Goal: Transaction & Acquisition: Subscribe to service/newsletter

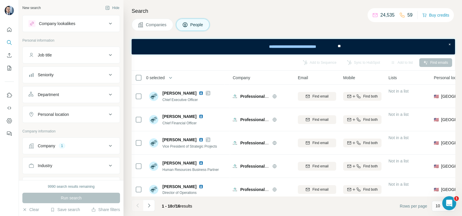
click at [152, 31] on div "Search Companies People Add to Sequence Sync to HubSpot Add to list Find emails…" at bounding box center [293, 108] width 339 height 216
click at [152, 25] on span "Companies" at bounding box center [156, 25] width 21 height 6
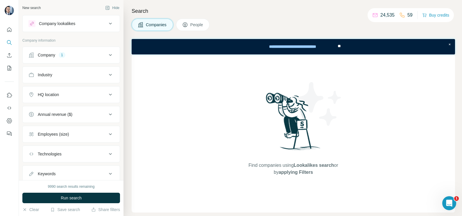
click at [66, 55] on div "Company 1" at bounding box center [67, 55] width 78 height 6
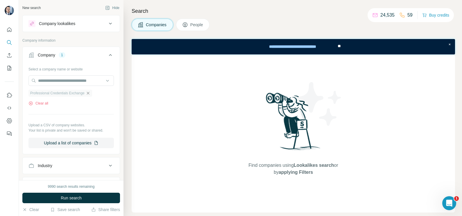
click at [90, 94] on icon "button" at bounding box center [88, 93] width 5 height 5
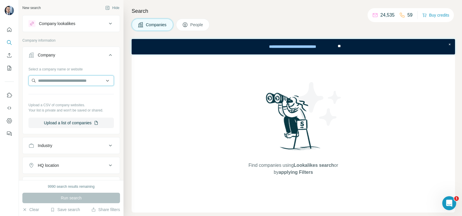
click at [69, 83] on input "text" at bounding box center [70, 80] width 85 height 10
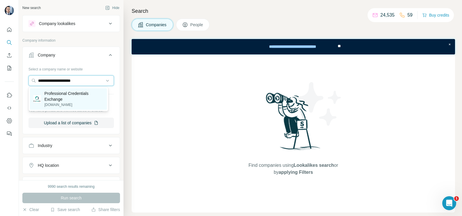
type input "**********"
click at [69, 95] on p "Professional Credentials Exchange" at bounding box center [73, 96] width 59 height 12
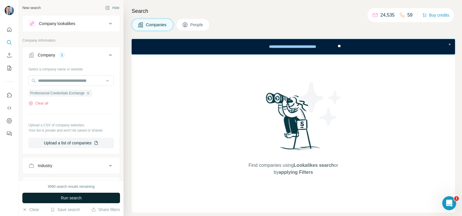
click at [91, 194] on button "Run search" at bounding box center [71, 197] width 98 height 10
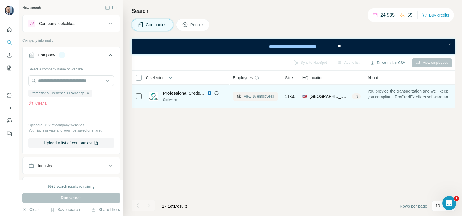
click at [257, 94] on span "View 16 employees" at bounding box center [259, 96] width 30 height 5
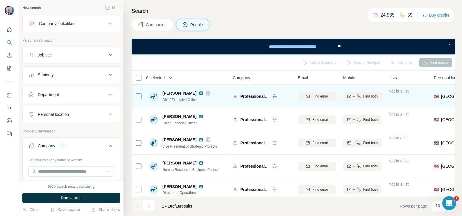
click at [206, 93] on icon at bounding box center [207, 93] width 3 height 5
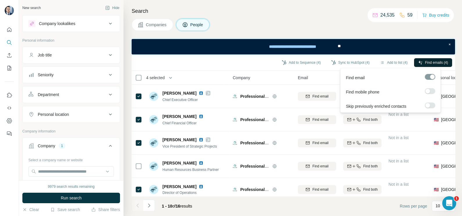
click at [432, 64] on span "Find emails (4)" at bounding box center [436, 62] width 23 height 5
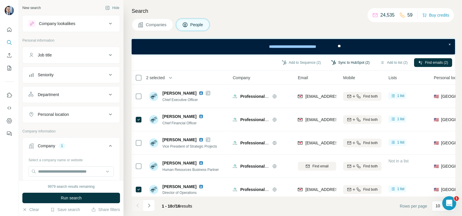
click at [341, 62] on button "Sync to HubSpot (2)" at bounding box center [350, 62] width 47 height 9
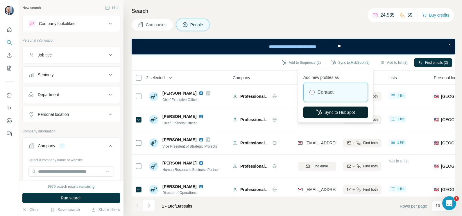
click at [326, 109] on button "Sync to HubSpot" at bounding box center [335, 112] width 65 height 12
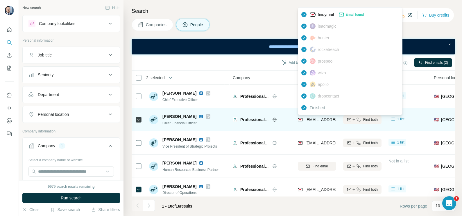
click at [319, 122] on div "crosenberg@procredex.com" at bounding box center [334, 120] width 72 height 7
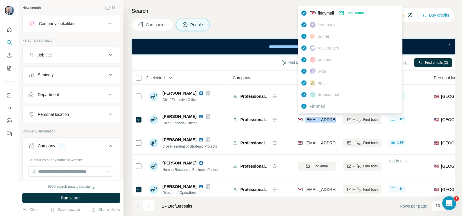
copy tr "crosenberg@procredex.com"
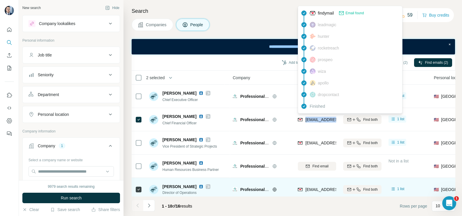
scroll to position [36, 0]
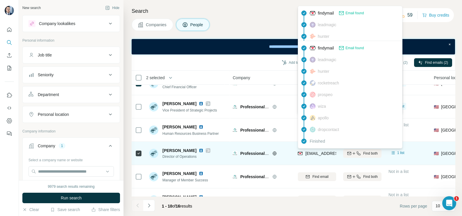
click at [316, 154] on span "sfeller@procredex.com" at bounding box center [340, 153] width 69 height 5
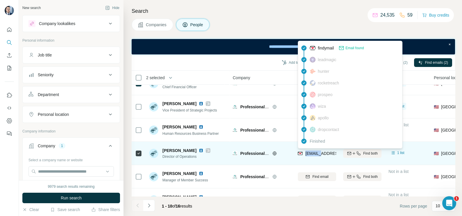
click at [316, 154] on span "sfeller@procredex.com" at bounding box center [340, 153] width 69 height 5
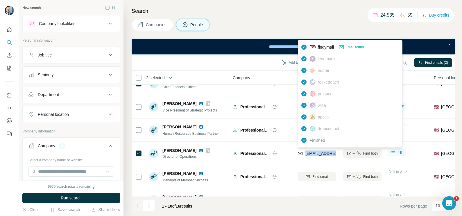
copy tr "sfeller@procredex.com"
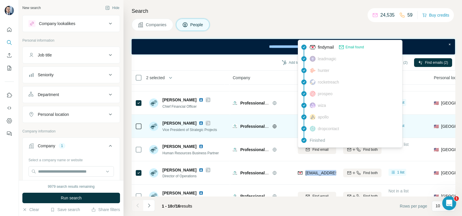
scroll to position [0, 0]
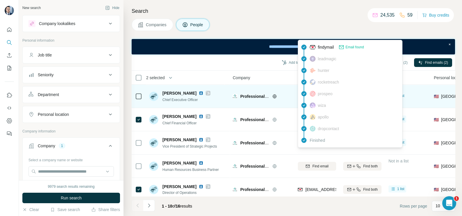
click at [229, 91] on td "Adam Cohen Chief Executive Officer" at bounding box center [188, 96] width 84 height 23
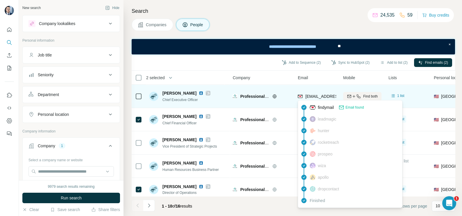
click at [319, 95] on span "acohen@procredex.com" at bounding box center [340, 96] width 69 height 5
click at [319, 94] on span "acohen@procredex.com" at bounding box center [340, 96] width 69 height 5
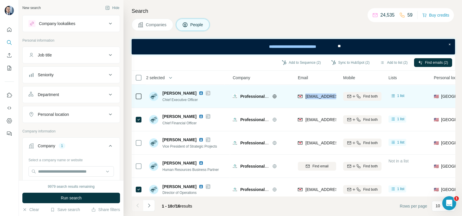
click at [319, 94] on span "acohen@procredex.com" at bounding box center [340, 96] width 69 height 5
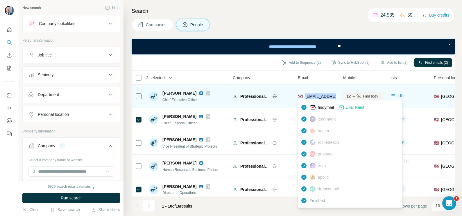
copy tr "acohen@procredex.com"
click at [173, 92] on span "Adam Cohen" at bounding box center [180, 93] width 34 height 6
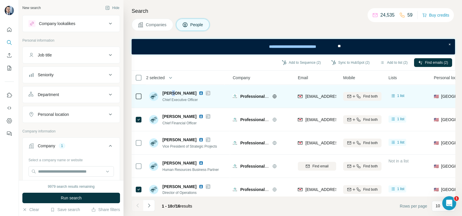
click at [173, 92] on span "Adam Cohen" at bounding box center [180, 93] width 34 height 6
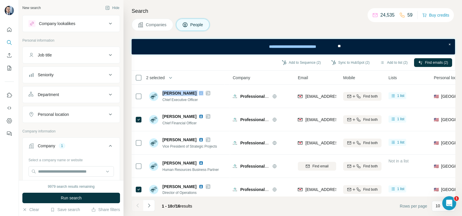
copy span "Adam Cohen"
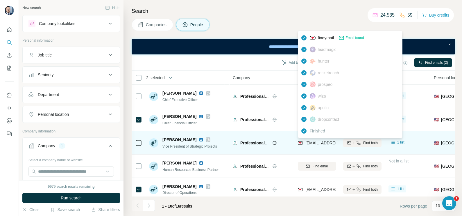
click at [312, 142] on span "jdamouni@procredex.com" at bounding box center [340, 142] width 69 height 5
copy tr "jdamouni@procredex.com"
click at [173, 139] on span "John D." at bounding box center [180, 140] width 34 height 6
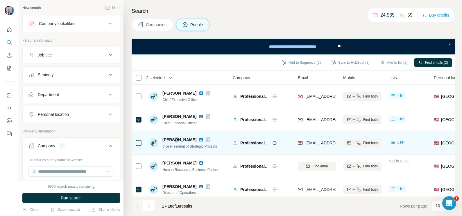
click at [173, 139] on span "John D." at bounding box center [180, 140] width 34 height 6
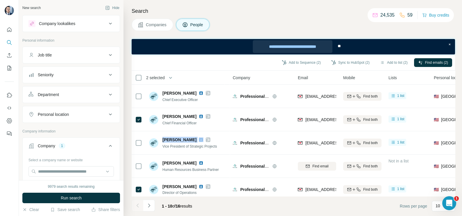
copy span "John D."
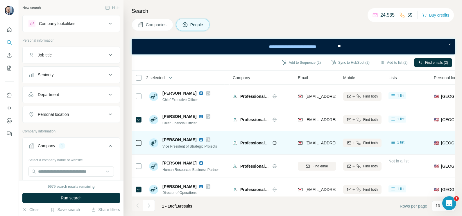
click at [180, 144] on span "Vice President of Strategic Projects" at bounding box center [190, 146] width 55 height 4
click at [180, 144] on div "Vice President of Strategic Projects" at bounding box center [190, 146] width 55 height 6
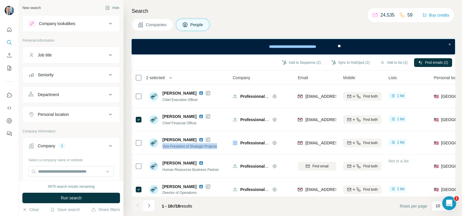
copy span "Vice President of Strategic Projects"
click at [151, 21] on button "Companies" at bounding box center [153, 25] width 42 height 12
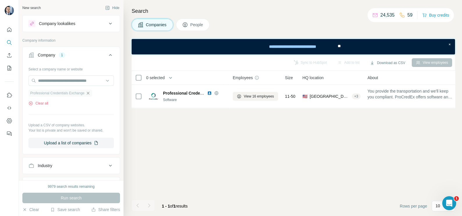
click at [89, 92] on icon "button" at bounding box center [88, 93] width 3 height 3
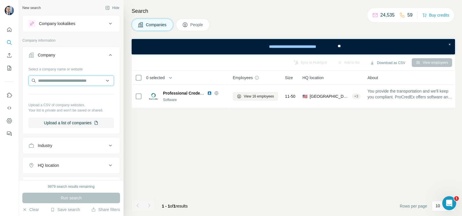
click at [71, 82] on input "text" at bounding box center [70, 80] width 85 height 10
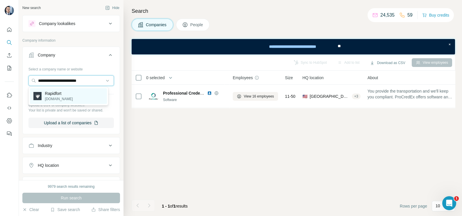
type input "**********"
click at [69, 95] on div "Rapidfort rapidfort.com" at bounding box center [68, 96] width 77 height 16
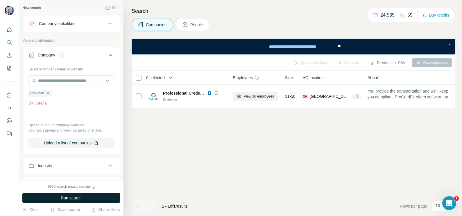
click at [73, 202] on button "Run search" at bounding box center [71, 197] width 98 height 10
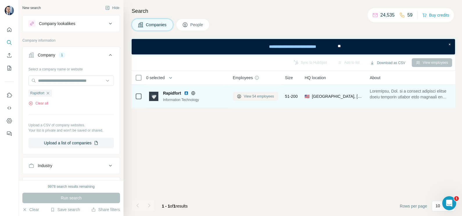
click at [256, 96] on span "View 54 employees" at bounding box center [259, 96] width 30 height 5
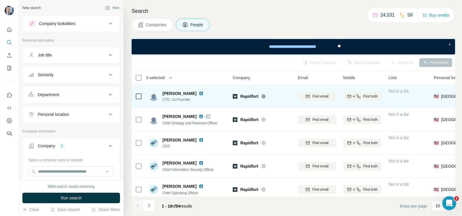
click at [199, 94] on img at bounding box center [201, 93] width 5 height 5
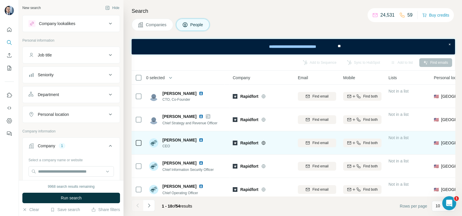
click at [137, 146] on icon at bounding box center [138, 142] width 7 height 7
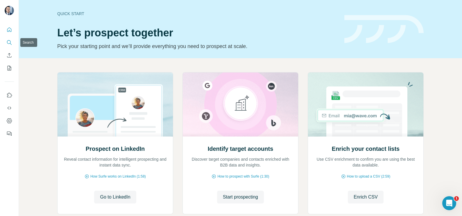
click at [8, 43] on icon "Search" at bounding box center [9, 42] width 4 height 4
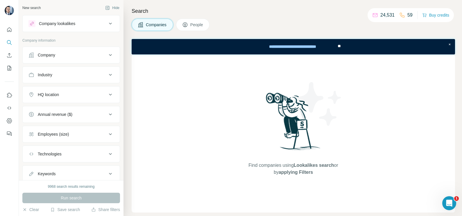
click at [72, 56] on div "Company" at bounding box center [67, 55] width 78 height 6
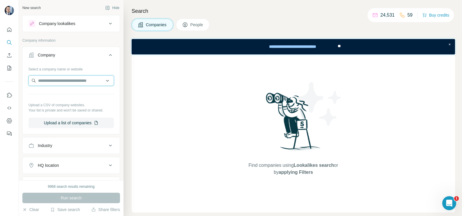
click at [65, 83] on input "text" at bounding box center [70, 80] width 85 height 10
paste input "**********"
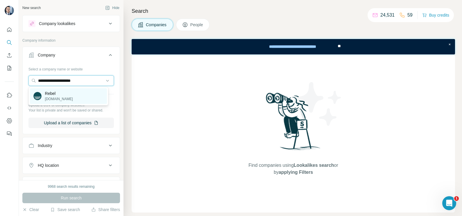
type input "**********"
click at [67, 94] on p "Rebel" at bounding box center [59, 93] width 28 height 6
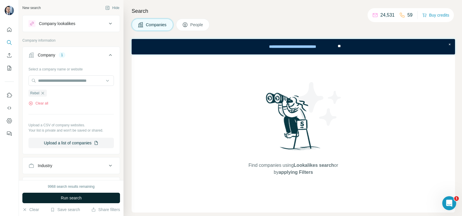
click at [69, 172] on span "Run search" at bounding box center [71, 198] width 21 height 6
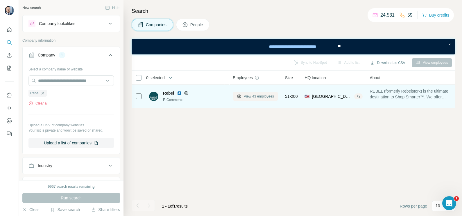
click at [262, 95] on span "View 43 employees" at bounding box center [259, 96] width 30 height 5
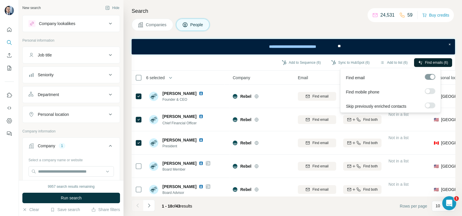
click at [369, 63] on span "Find emails (6)" at bounding box center [436, 62] width 23 height 5
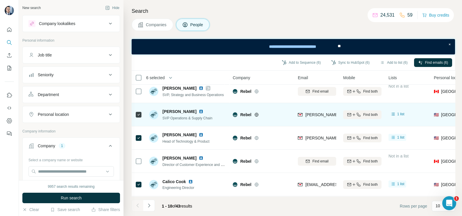
scroll to position [125, 0]
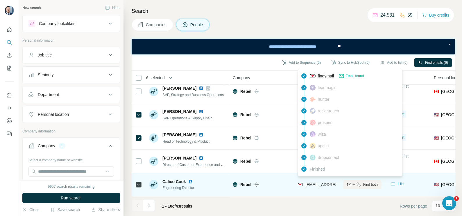
click at [319, 172] on span "[EMAIL_ADDRESS][DOMAIN_NAME]" at bounding box center [340, 184] width 69 height 5
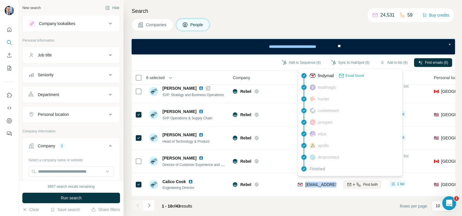
copy tr "[EMAIL_ADDRESS][DOMAIN_NAME]"
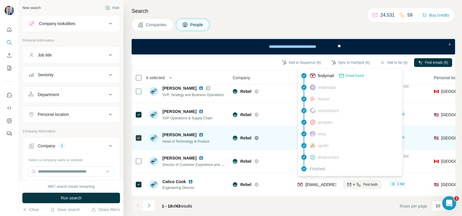
click at [284, 126] on td "Rebel" at bounding box center [261, 137] width 65 height 23
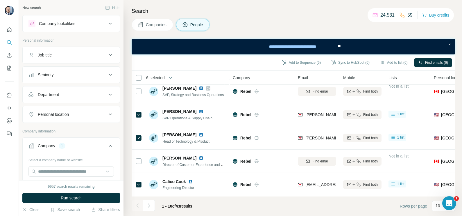
scroll to position [0, 0]
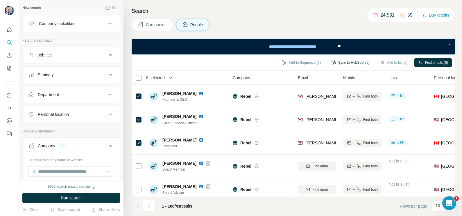
click at [344, 62] on button "Sync to HubSpot (6)" at bounding box center [350, 62] width 47 height 9
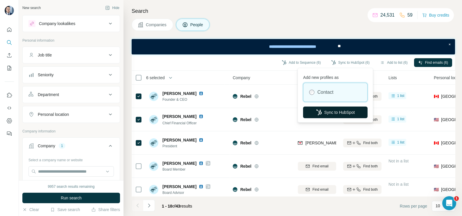
click at [330, 113] on button "Sync to HubSpot" at bounding box center [335, 112] width 65 height 12
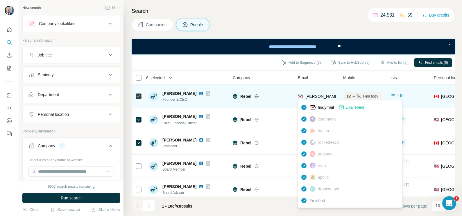
click at [316, 96] on span "[PERSON_NAME][EMAIL_ADDRESS][PERSON_NAME][DOMAIN_NAME]" at bounding box center [374, 96] width 136 height 5
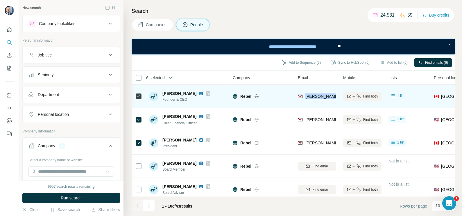
click at [316, 96] on span "[PERSON_NAME][EMAIL_ADDRESS][PERSON_NAME][DOMAIN_NAME]" at bounding box center [374, 96] width 136 height 5
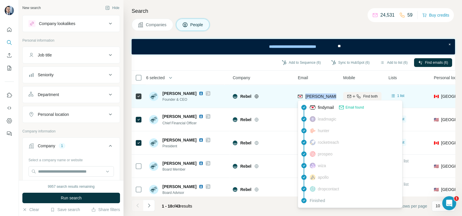
copy tr "[PERSON_NAME][EMAIL_ADDRESS][PERSON_NAME][DOMAIN_NAME]"
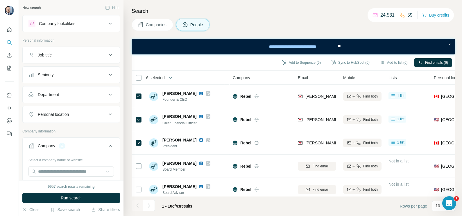
click at [283, 83] on th "Company" at bounding box center [261, 78] width 65 height 14
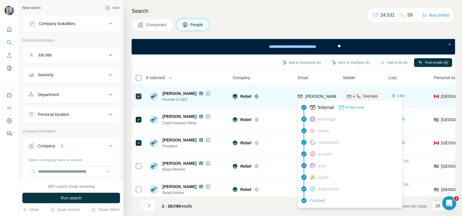
click at [313, 94] on span "[PERSON_NAME][EMAIL_ADDRESS][PERSON_NAME][DOMAIN_NAME]" at bounding box center [374, 96] width 136 height 5
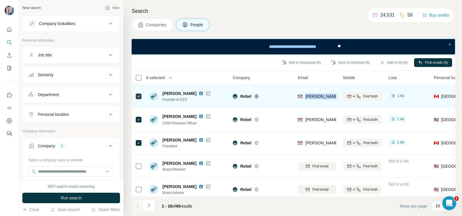
click at [314, 93] on div "[PERSON_NAME][EMAIL_ADDRESS][PERSON_NAME][DOMAIN_NAME]" at bounding box center [374, 96] width 136 height 6
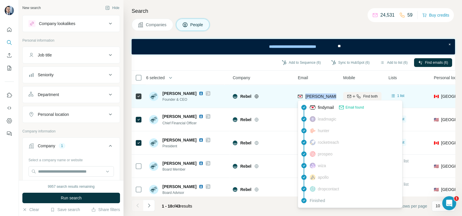
copy tr "[PERSON_NAME][EMAIL_ADDRESS][PERSON_NAME][DOMAIN_NAME]"
click at [317, 97] on span "[PERSON_NAME][EMAIL_ADDRESS][PERSON_NAME][DOMAIN_NAME]" at bounding box center [374, 96] width 136 height 5
click at [315, 97] on span "[PERSON_NAME][EMAIL_ADDRESS][PERSON_NAME][DOMAIN_NAME]" at bounding box center [374, 96] width 136 height 5
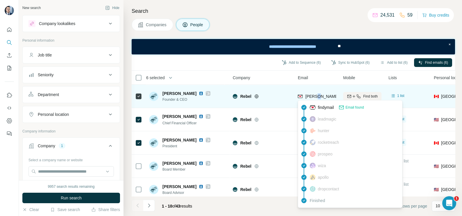
click at [315, 97] on span "[PERSON_NAME][EMAIL_ADDRESS][PERSON_NAME][DOMAIN_NAME]" at bounding box center [374, 96] width 136 height 5
click at [275, 89] on div "Rebel" at bounding box center [262, 96] width 58 height 16
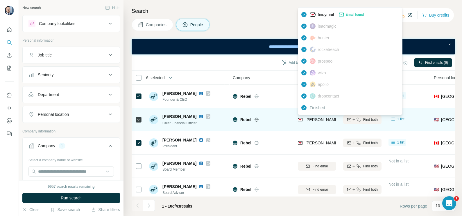
click at [320, 122] on span "[PERSON_NAME][EMAIL_ADDRESS][DOMAIN_NAME]" at bounding box center [357, 119] width 102 height 5
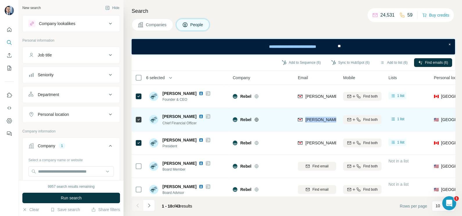
click at [320, 122] on span "[PERSON_NAME][EMAIL_ADDRESS][DOMAIN_NAME]" at bounding box center [357, 119] width 102 height 5
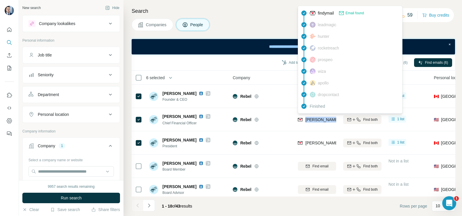
copy tr "[PERSON_NAME][EMAIL_ADDRESS][DOMAIN_NAME]"
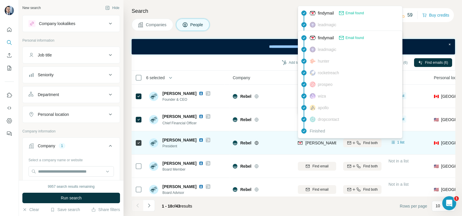
click at [322, 145] on span "[PERSON_NAME][EMAIL_ADDRESS][PERSON_NAME][DOMAIN_NAME]" at bounding box center [374, 142] width 136 height 5
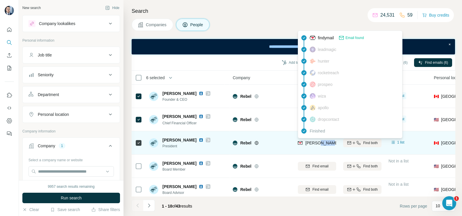
click at [322, 145] on span "[PERSON_NAME][EMAIL_ADDRESS][PERSON_NAME][DOMAIN_NAME]" at bounding box center [374, 142] width 136 height 5
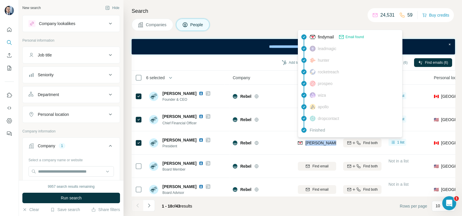
copy tr "[PERSON_NAME][EMAIL_ADDRESS][PERSON_NAME][DOMAIN_NAME]"
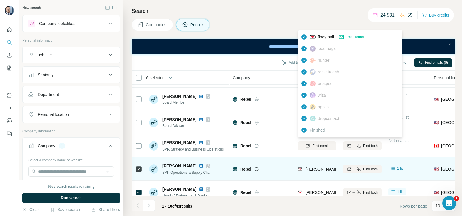
scroll to position [72, 0]
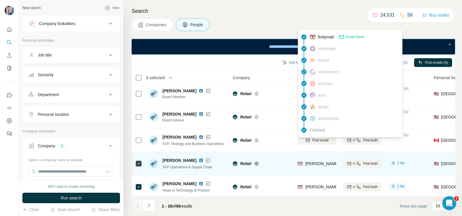
click at [308, 164] on span "[PERSON_NAME][EMAIL_ADDRESS][PERSON_NAME][DOMAIN_NAME]" at bounding box center [374, 163] width 136 height 5
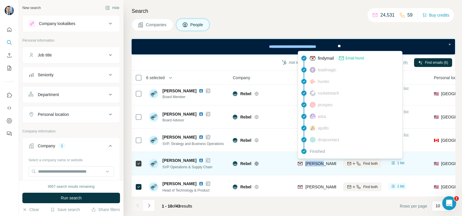
click at [308, 164] on span "[PERSON_NAME][EMAIL_ADDRESS][PERSON_NAME][DOMAIN_NAME]" at bounding box center [374, 163] width 136 height 5
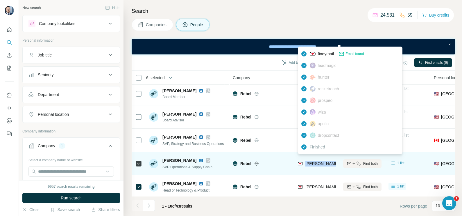
click at [308, 164] on span "[PERSON_NAME][EMAIL_ADDRESS][PERSON_NAME][DOMAIN_NAME]" at bounding box center [374, 163] width 136 height 5
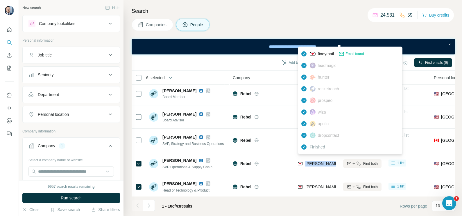
copy tr "[PERSON_NAME][EMAIL_ADDRESS][PERSON_NAME][DOMAIN_NAME]"
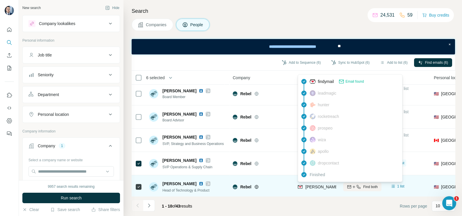
click at [313, 172] on span "[PERSON_NAME][EMAIL_ADDRESS][PERSON_NAME][DOMAIN_NAME]" at bounding box center [374, 186] width 136 height 5
click at [313, 172] on div "[PERSON_NAME][EMAIL_ADDRESS][PERSON_NAME][DOMAIN_NAME]" at bounding box center [374, 187] width 136 height 6
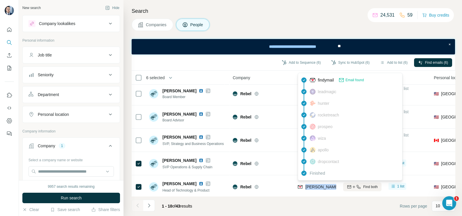
copy tr "[PERSON_NAME][EMAIL_ADDRESS][PERSON_NAME][DOMAIN_NAME]"
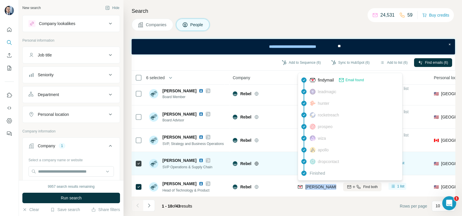
scroll to position [125, 0]
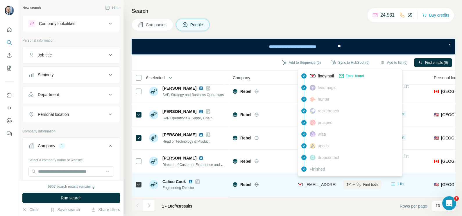
click at [320, 172] on span "[EMAIL_ADDRESS][DOMAIN_NAME]" at bounding box center [340, 184] width 69 height 5
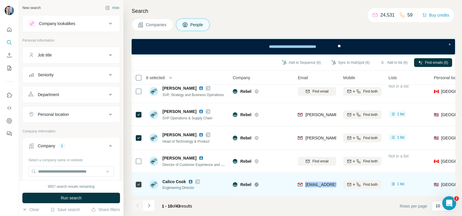
click at [320, 172] on span "[EMAIL_ADDRESS][DOMAIN_NAME]" at bounding box center [340, 184] width 69 height 5
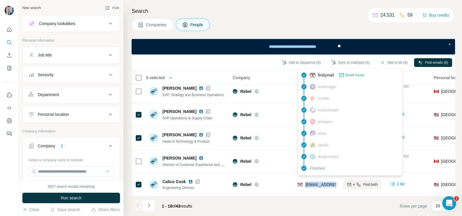
copy tr "[EMAIL_ADDRESS][DOMAIN_NAME]"
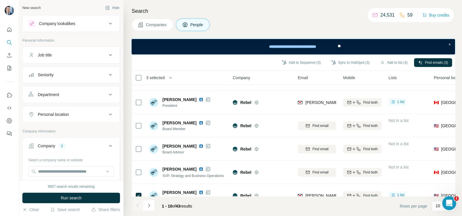
scroll to position [0, 0]
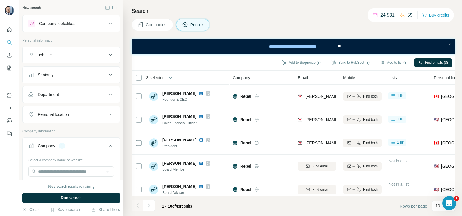
click at [151, 25] on span "Companies" at bounding box center [156, 25] width 21 height 6
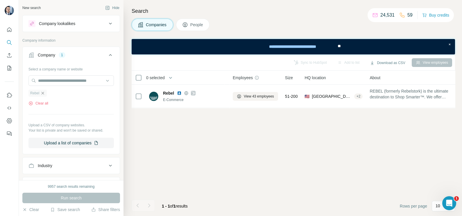
click at [44, 93] on icon "button" at bounding box center [42, 93] width 5 height 5
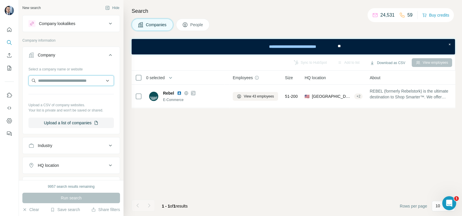
click at [47, 80] on input "text" at bounding box center [70, 80] width 85 height 10
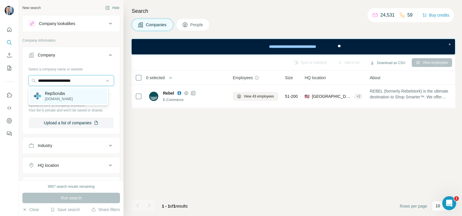
type input "**********"
click at [68, 98] on p "[DOMAIN_NAME]" at bounding box center [59, 98] width 28 height 5
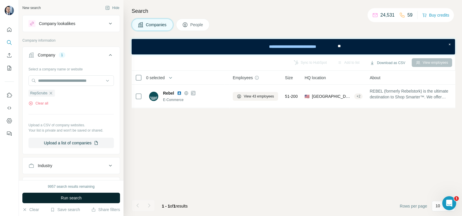
click at [80, 172] on span "Run search" at bounding box center [71, 198] width 21 height 6
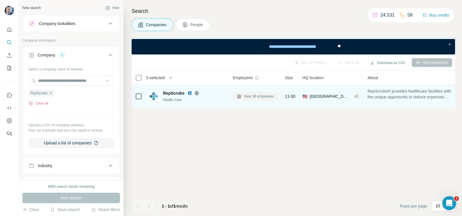
click at [251, 97] on span "View 38 employees" at bounding box center [259, 96] width 30 height 5
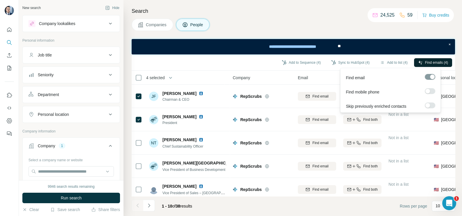
click at [369, 64] on span "Find emails (4)" at bounding box center [436, 62] width 23 height 5
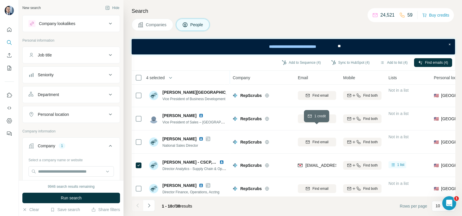
scroll to position [125, 0]
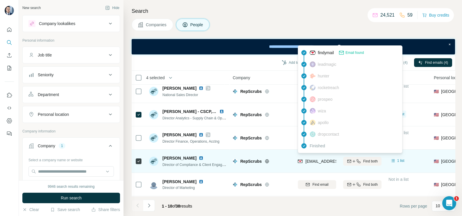
click at [314, 159] on span "[EMAIL_ADDRESS][DOMAIN_NAME]" at bounding box center [340, 161] width 69 height 5
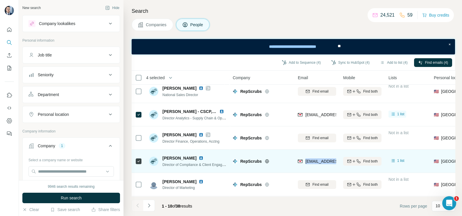
click at [314, 159] on span "[EMAIL_ADDRESS][DOMAIN_NAME]" at bounding box center [340, 161] width 69 height 5
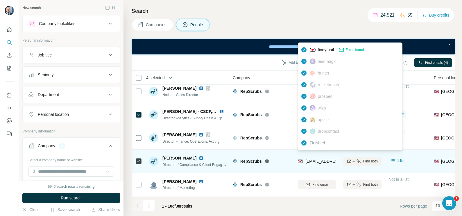
drag, startPoint x: 314, startPoint y: 158, endPoint x: 280, endPoint y: 162, distance: 34.2
click at [280, 162] on div "RepScrubs" at bounding box center [262, 161] width 58 height 16
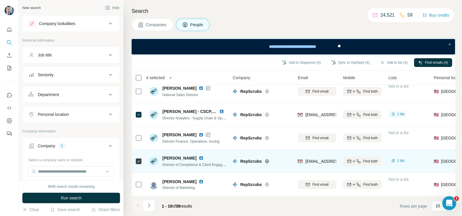
click at [320, 153] on div "[EMAIL_ADDRESS][DOMAIN_NAME]" at bounding box center [317, 161] width 38 height 16
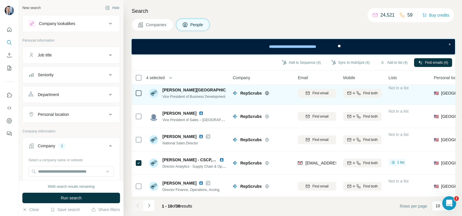
scroll to position [109, 0]
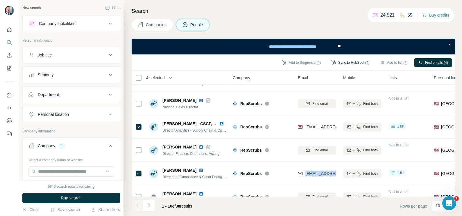
click at [340, 63] on button "Sync to HubSpot (4)" at bounding box center [350, 62] width 47 height 9
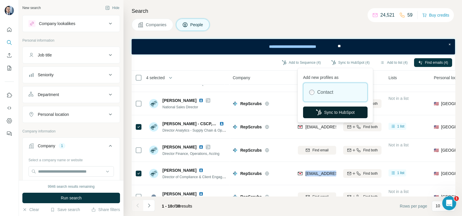
click at [333, 112] on button "Sync to HubSpot" at bounding box center [335, 112] width 65 height 12
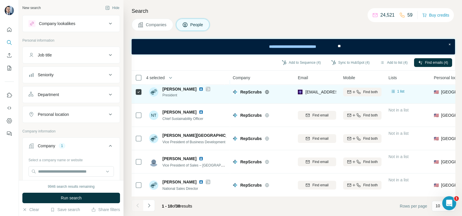
scroll to position [0, 0]
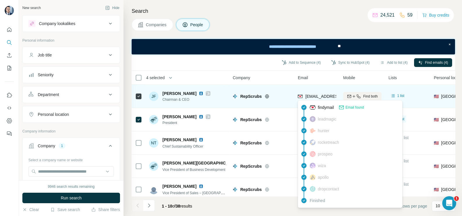
click at [310, 97] on span "[EMAIL_ADDRESS][DOMAIN_NAME]" at bounding box center [340, 96] width 69 height 5
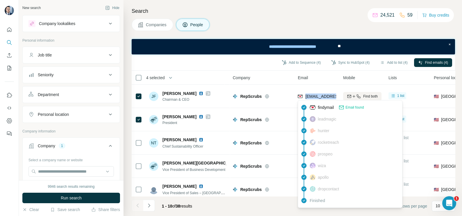
copy tr "[EMAIL_ADDRESS][DOMAIN_NAME]"
click at [274, 76] on div "Company" at bounding box center [262, 77] width 58 height 7
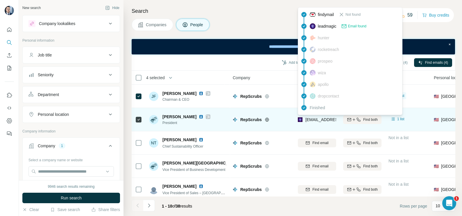
click at [314, 122] on div "[EMAIL_ADDRESS][DOMAIN_NAME]" at bounding box center [334, 120] width 72 height 7
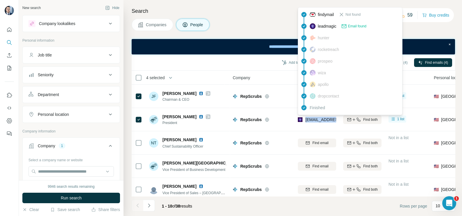
copy tr "[EMAIL_ADDRESS][DOMAIN_NAME]"
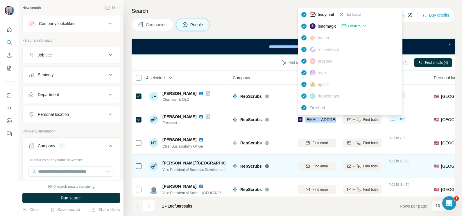
scroll to position [72, 0]
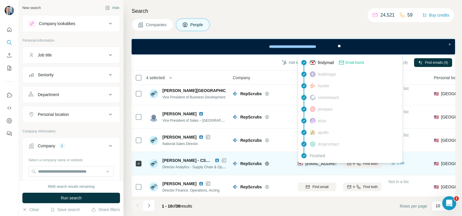
click at [319, 164] on span "[EMAIL_ADDRESS][DOMAIN_NAME]" at bounding box center [340, 163] width 69 height 5
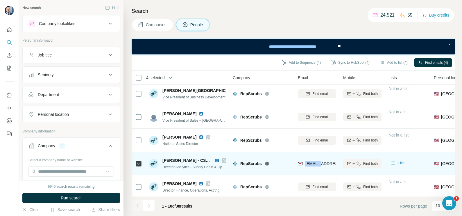
click at [319, 164] on span "[EMAIL_ADDRESS][DOMAIN_NAME]" at bounding box center [340, 163] width 69 height 5
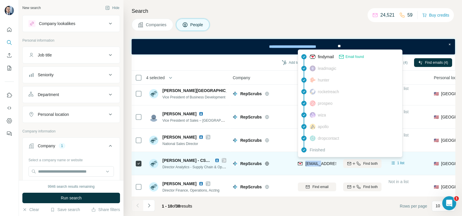
click at [320, 158] on div "[EMAIL_ADDRESS][DOMAIN_NAME]" at bounding box center [317, 163] width 38 height 16
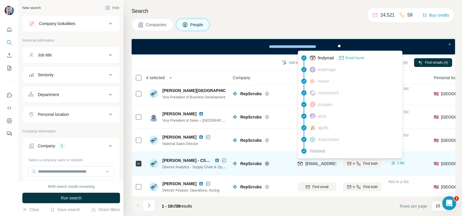
click at [320, 167] on div "[EMAIL_ADDRESS][DOMAIN_NAME]" at bounding box center [334, 163] width 72 height 7
click at [319, 167] on div "[EMAIL_ADDRESS][DOMAIN_NAME]" at bounding box center [317, 163] width 38 height 16
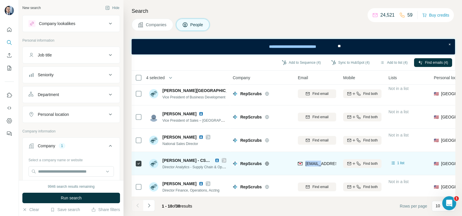
click at [319, 167] on div "[EMAIL_ADDRESS][DOMAIN_NAME]" at bounding box center [317, 163] width 38 height 16
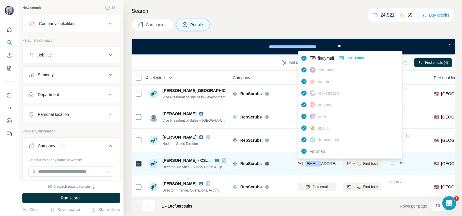
click at [317, 166] on div "[EMAIL_ADDRESS][DOMAIN_NAME]" at bounding box center [340, 163] width 69 height 6
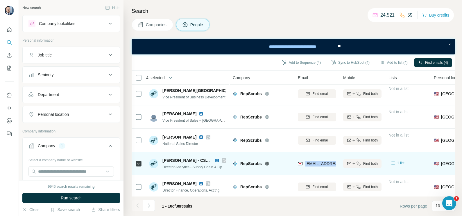
click at [317, 166] on div "[EMAIL_ADDRESS][DOMAIN_NAME]" at bounding box center [340, 163] width 69 height 6
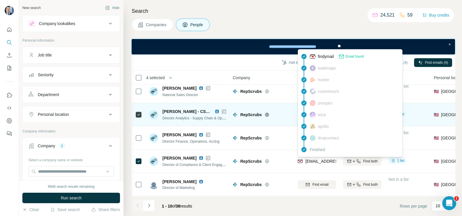
scroll to position [125, 0]
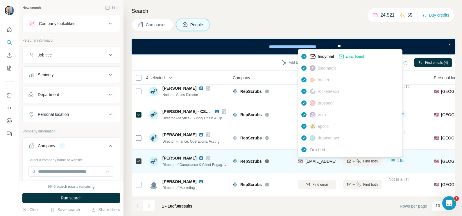
click at [310, 161] on div "[EMAIL_ADDRESS][DOMAIN_NAME]" at bounding box center [334, 161] width 72 height 7
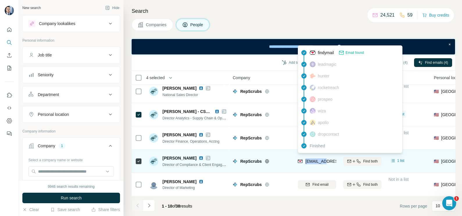
click at [310, 161] on div "[EMAIL_ADDRESS][DOMAIN_NAME]" at bounding box center [334, 161] width 72 height 7
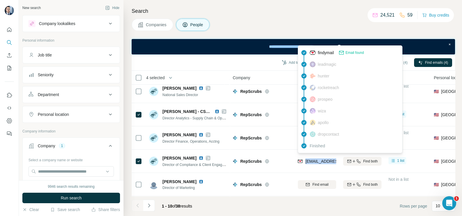
click at [158, 22] on span "Companies" at bounding box center [156, 25] width 21 height 6
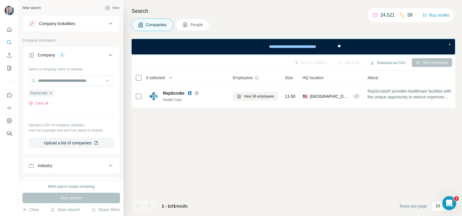
scroll to position [0, 0]
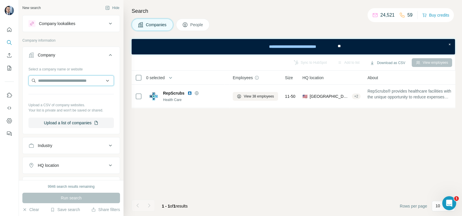
click at [54, 80] on input "text" at bounding box center [70, 80] width 85 height 10
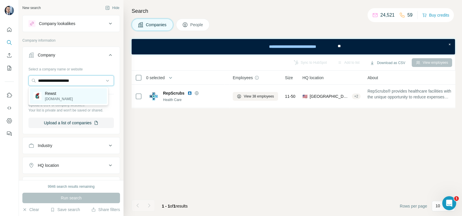
type input "**********"
click at [63, 94] on div "Rewst [DOMAIN_NAME]" at bounding box center [68, 96] width 77 height 16
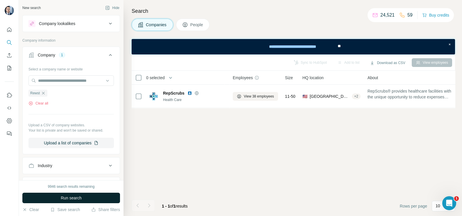
click at [75, 172] on button "Run search" at bounding box center [71, 197] width 98 height 10
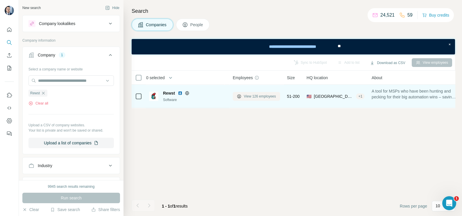
click at [256, 94] on span "View 126 employees" at bounding box center [260, 96] width 32 height 5
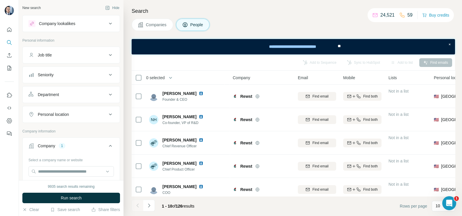
click at [140, 172] on div at bounding box center [138, 205] width 12 height 12
click at [142, 172] on div at bounding box center [138, 205] width 12 height 12
click at [153, 28] on button "Companies" at bounding box center [153, 25] width 42 height 12
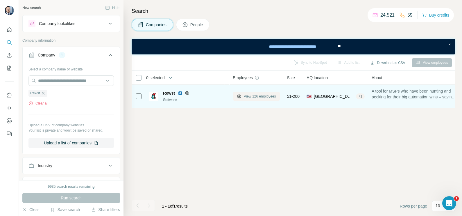
click at [253, 96] on span "View 126 employees" at bounding box center [260, 96] width 32 height 5
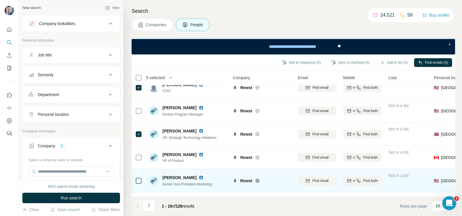
scroll to position [125, 0]
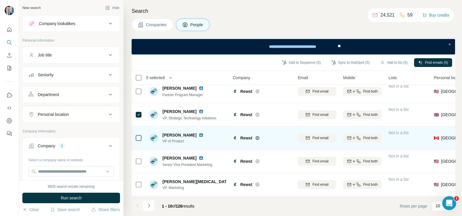
click at [135, 136] on icon at bounding box center [138, 137] width 7 height 7
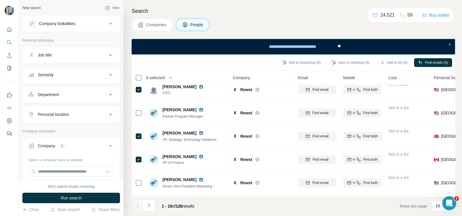
scroll to position [88, 0]
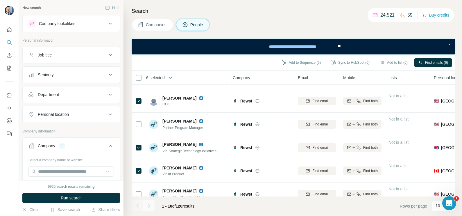
click at [148, 172] on icon "Navigate to next page" at bounding box center [149, 205] width 6 height 6
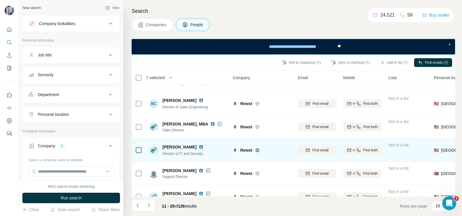
scroll to position [125, 0]
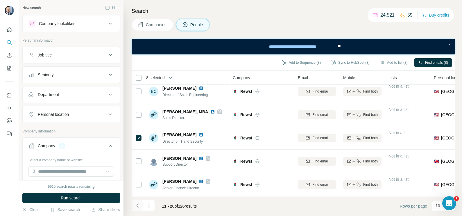
click at [138, 172] on icon "Navigate to previous page" at bounding box center [138, 205] width 6 height 6
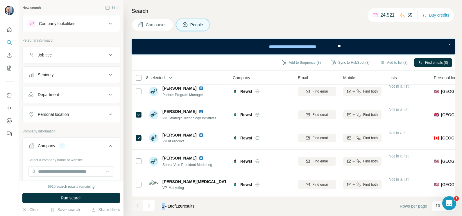
click at [138, 172] on div at bounding box center [138, 205] width 12 height 12
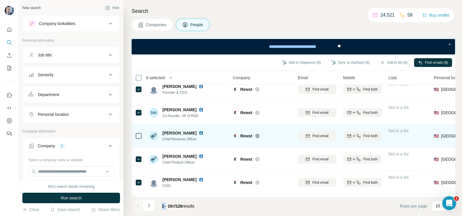
scroll to position [0, 0]
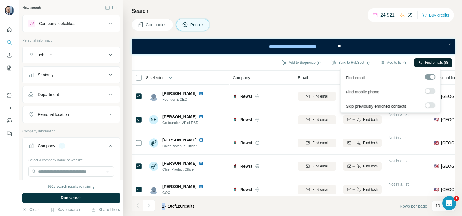
click at [369, 62] on span "Find emails (8)" at bounding box center [436, 62] width 23 height 5
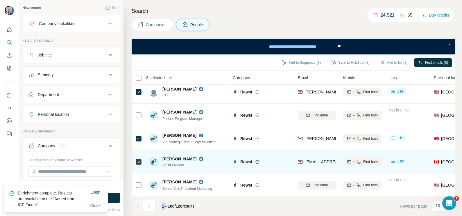
scroll to position [109, 0]
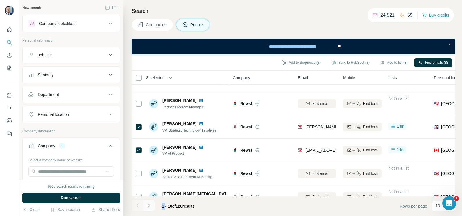
click at [151, 172] on icon "Navigate to next page" at bounding box center [149, 205] width 6 height 6
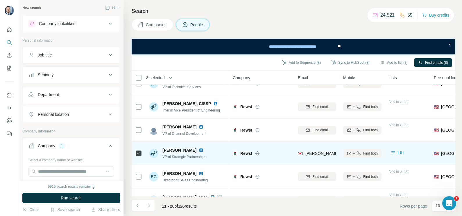
scroll to position [72, 0]
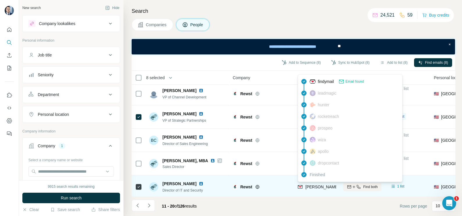
click at [316, 172] on span "[PERSON_NAME][EMAIL_ADDRESS][PERSON_NAME][DOMAIN_NAME]" at bounding box center [374, 186] width 136 height 5
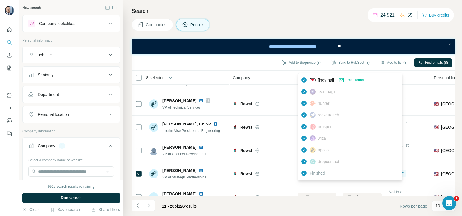
scroll to position [0, 0]
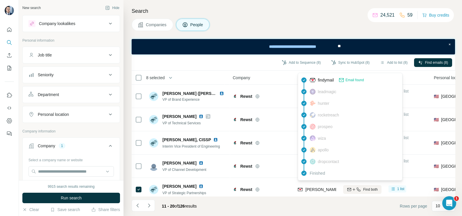
click at [140, 172] on icon "Navigate to previous page" at bounding box center [138, 205] width 6 height 6
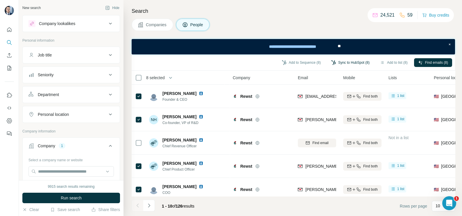
click at [341, 63] on button "Sync to HubSpot (8)" at bounding box center [350, 62] width 47 height 9
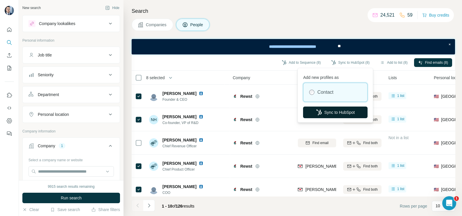
click at [340, 112] on button "Sync to HubSpot" at bounding box center [335, 112] width 65 height 12
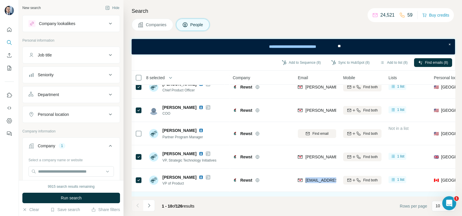
scroll to position [125, 0]
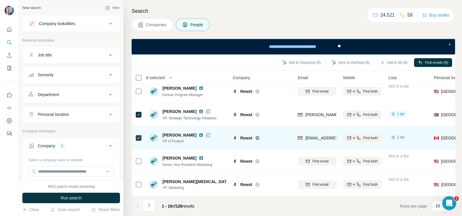
click at [287, 130] on div "Rewst" at bounding box center [262, 138] width 58 height 16
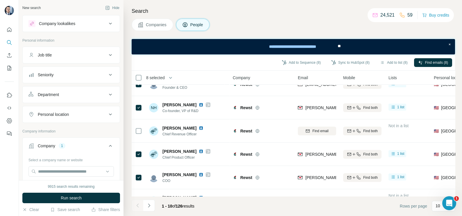
scroll to position [0, 0]
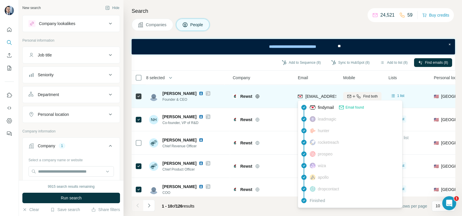
click at [314, 96] on span "[EMAIL_ADDRESS][DOMAIN_NAME]" at bounding box center [340, 96] width 69 height 5
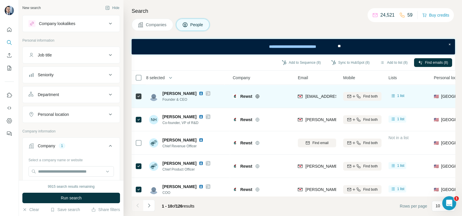
click at [285, 105] on td "Rewst" at bounding box center [261, 96] width 65 height 23
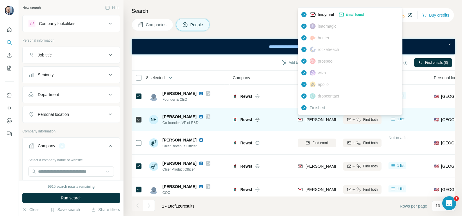
click at [313, 119] on span "[PERSON_NAME][EMAIL_ADDRESS][DOMAIN_NAME]" at bounding box center [357, 119] width 102 height 5
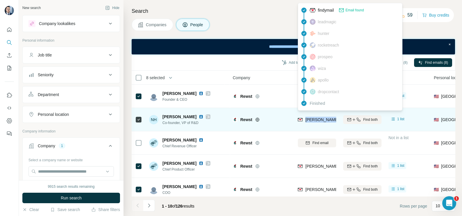
click at [313, 119] on span "[PERSON_NAME][EMAIL_ADDRESS][DOMAIN_NAME]" at bounding box center [357, 119] width 102 height 5
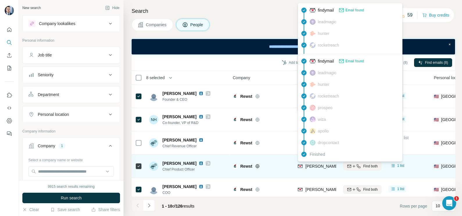
click at [321, 162] on div "[PERSON_NAME][EMAIL_ADDRESS][DOMAIN_NAME]" at bounding box center [317, 166] width 38 height 16
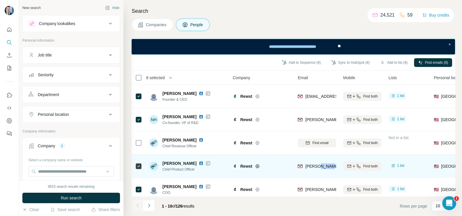
click at [321, 162] on div "[PERSON_NAME][EMAIL_ADDRESS][DOMAIN_NAME]" at bounding box center [317, 166] width 38 height 16
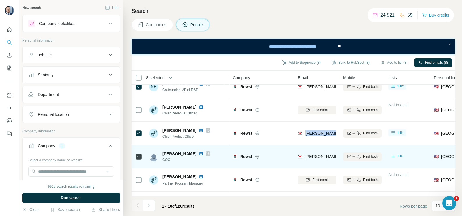
scroll to position [36, 0]
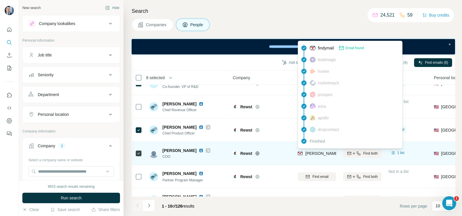
click at [312, 151] on span "[PERSON_NAME][EMAIL_ADDRESS][DOMAIN_NAME]" at bounding box center [357, 153] width 102 height 5
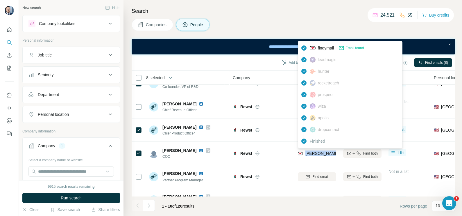
drag, startPoint x: 312, startPoint y: 151, endPoint x: 311, endPoint y: 145, distance: 5.8
click at [312, 151] on span "[PERSON_NAME][EMAIL_ADDRESS][DOMAIN_NAME]" at bounding box center [357, 153] width 102 height 5
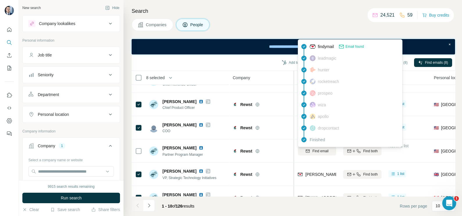
scroll to position [72, 0]
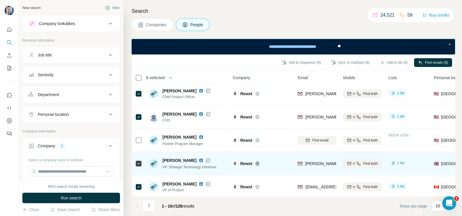
click at [318, 158] on div "[PERSON_NAME][EMAIL_ADDRESS][DOMAIN_NAME]" at bounding box center [317, 163] width 38 height 16
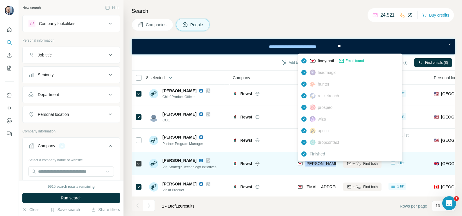
scroll to position [109, 0]
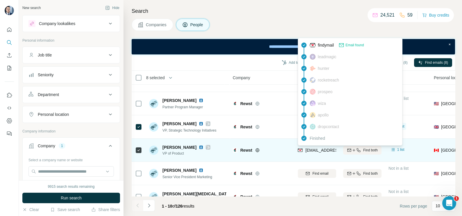
click at [319, 153] on div "[EMAIL_ADDRESS][DOMAIN_NAME]" at bounding box center [334, 150] width 72 height 7
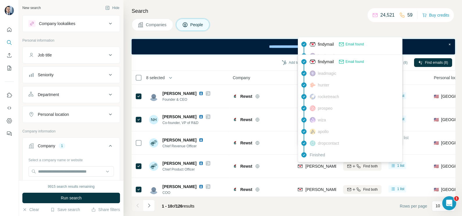
scroll to position [125, 0]
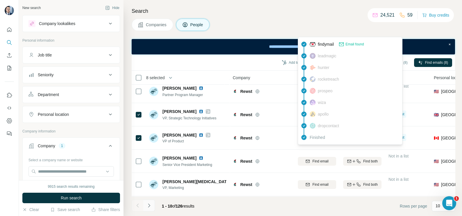
click at [153, 172] on button "Navigate to next page" at bounding box center [149, 205] width 12 height 12
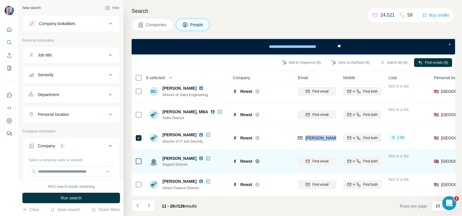
scroll to position [52, 0]
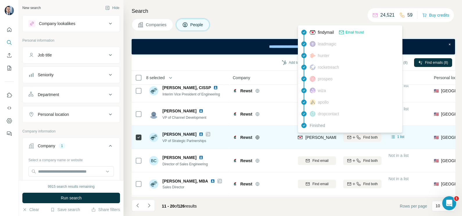
click at [311, 138] on span "[PERSON_NAME][EMAIL_ADDRESS][DOMAIN_NAME]" at bounding box center [357, 137] width 102 height 5
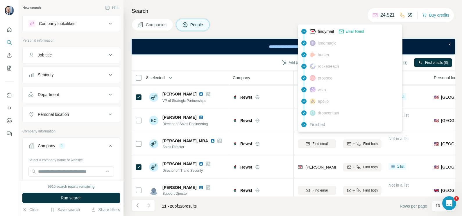
scroll to position [125, 0]
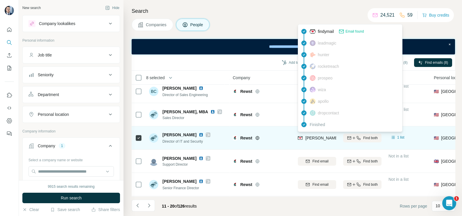
click at [313, 136] on span "[PERSON_NAME][EMAIL_ADDRESS][PERSON_NAME][DOMAIN_NAME]" at bounding box center [374, 137] width 136 height 5
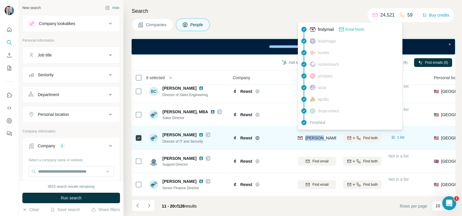
click at [313, 136] on span "[PERSON_NAME][EMAIL_ADDRESS][PERSON_NAME][DOMAIN_NAME]" at bounding box center [374, 137] width 136 height 5
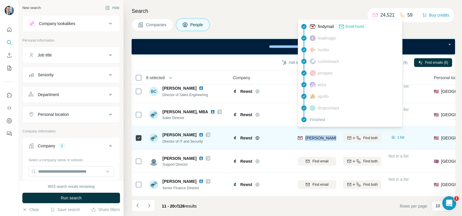
click at [313, 136] on span "[PERSON_NAME][EMAIL_ADDRESS][PERSON_NAME][DOMAIN_NAME]" at bounding box center [374, 137] width 136 height 5
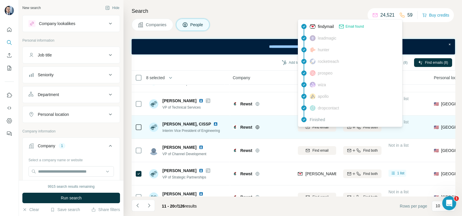
scroll to position [0, 0]
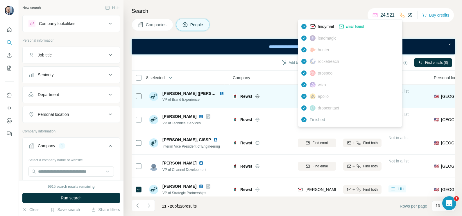
click at [278, 105] on td "Rewst" at bounding box center [261, 96] width 65 height 23
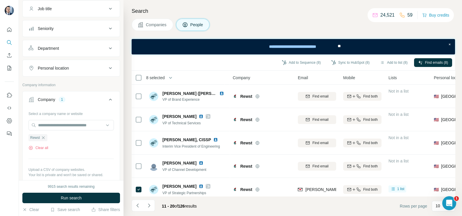
scroll to position [72, 0]
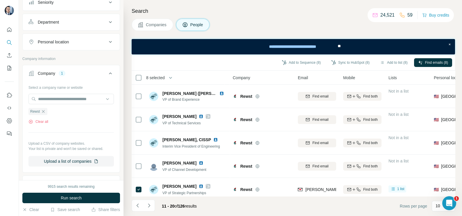
click at [43, 110] on icon "button" at bounding box center [43, 111] width 5 height 5
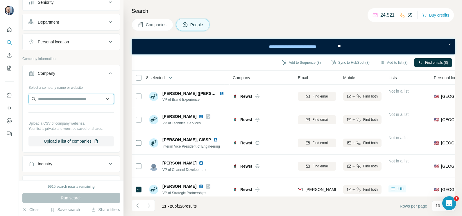
click at [50, 99] on input "text" at bounding box center [70, 99] width 85 height 10
paste input "**********"
type input "**********"
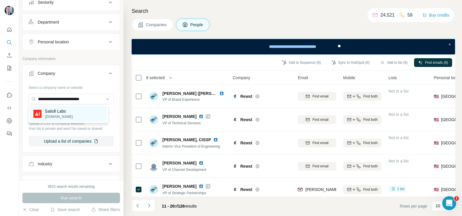
click at [56, 115] on p "[DOMAIN_NAME]" at bounding box center [59, 116] width 28 height 5
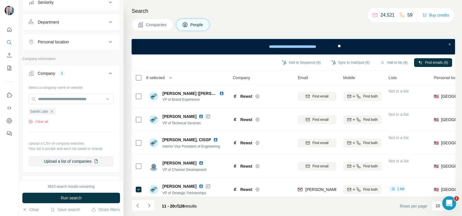
click at [152, 25] on span "Companies" at bounding box center [156, 25] width 21 height 6
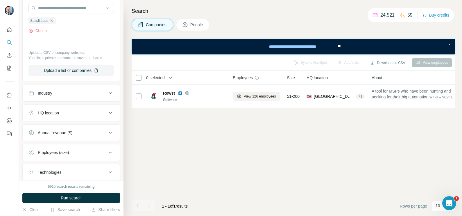
click at [72, 172] on span "Run search" at bounding box center [71, 198] width 21 height 6
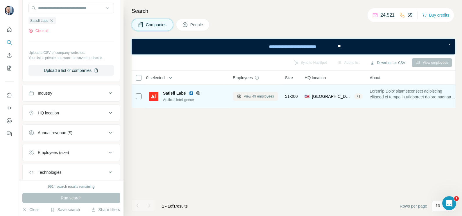
click at [260, 94] on span "View 49 employees" at bounding box center [259, 96] width 30 height 5
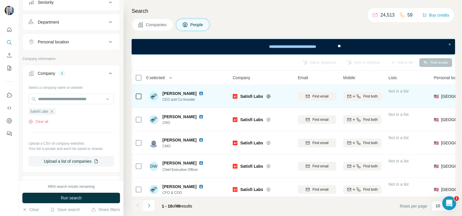
click at [142, 98] on td at bounding box center [139, 96] width 14 height 23
click at [139, 92] on div at bounding box center [138, 96] width 7 height 16
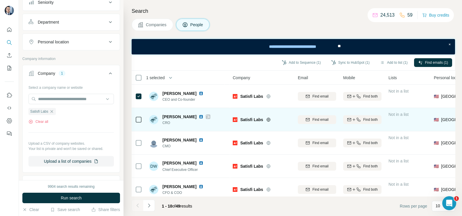
click at [139, 114] on div at bounding box center [138, 119] width 7 height 16
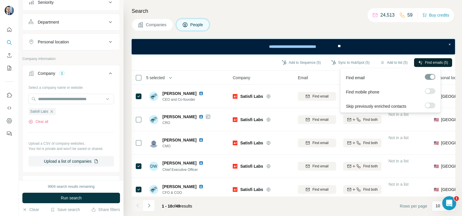
click at [369, 67] on button "Find emails (5)" at bounding box center [433, 62] width 38 height 9
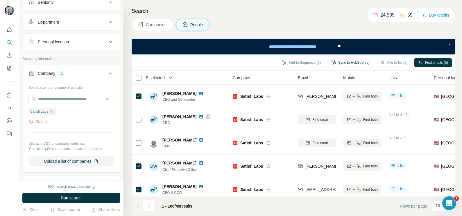
click at [354, 62] on button "Sync to HubSpot (5)" at bounding box center [350, 62] width 47 height 9
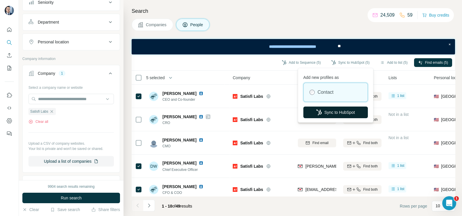
click at [331, 111] on button "Sync to HubSpot" at bounding box center [335, 112] width 65 height 12
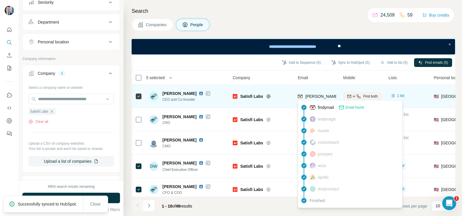
click at [323, 96] on span "[PERSON_NAME][EMAIL_ADDRESS][DOMAIN_NAME]" at bounding box center [357, 96] width 102 height 5
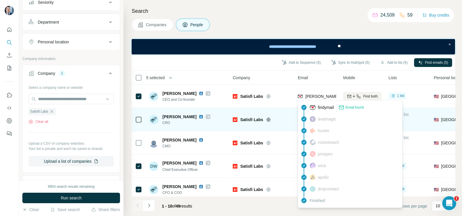
click at [282, 110] on td "Satisfi Labs" at bounding box center [261, 119] width 65 height 23
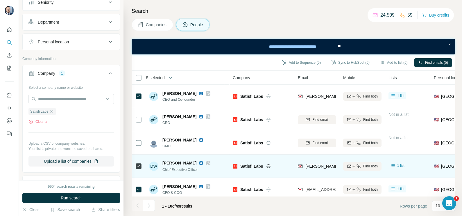
click at [315, 172] on div "[PERSON_NAME][EMAIL_ADDRESS][DOMAIN_NAME]" at bounding box center [317, 166] width 38 height 16
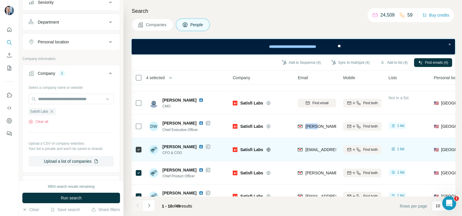
scroll to position [72, 0]
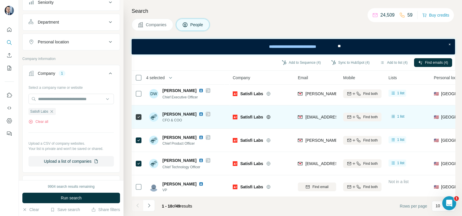
click at [316, 117] on span "[EMAIL_ADDRESS][DOMAIN_NAME]" at bounding box center [340, 117] width 69 height 5
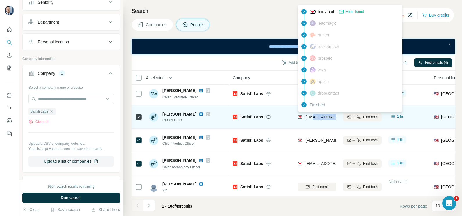
click at [316, 117] on span "[EMAIL_ADDRESS][DOMAIN_NAME]" at bounding box center [340, 117] width 69 height 5
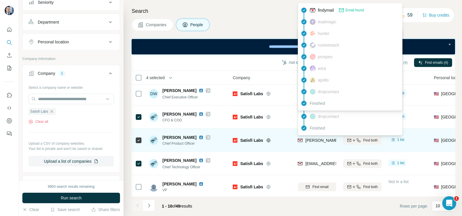
click at [320, 140] on span "[PERSON_NAME][EMAIL_ADDRESS][DOMAIN_NAME]" at bounding box center [357, 140] width 102 height 5
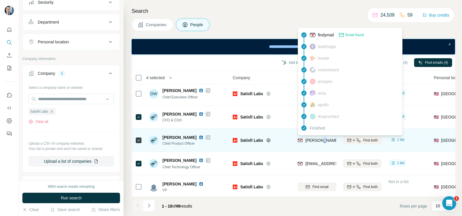
click at [320, 140] on span "[PERSON_NAME][EMAIL_ADDRESS][DOMAIN_NAME]" at bounding box center [357, 140] width 102 height 5
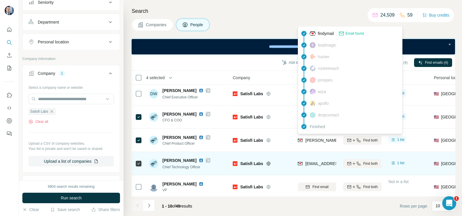
click at [309, 160] on div "[EMAIL_ADDRESS][DOMAIN_NAME]" at bounding box center [340, 163] width 69 height 6
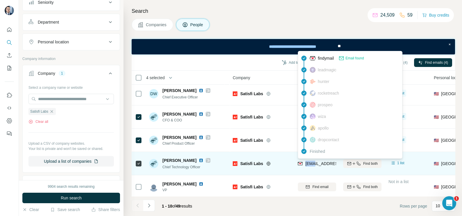
click at [309, 160] on div "[EMAIL_ADDRESS][DOMAIN_NAME]" at bounding box center [340, 163] width 69 height 6
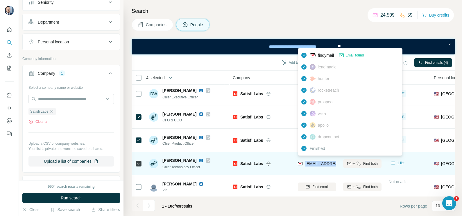
click at [309, 160] on div "[EMAIL_ADDRESS][DOMAIN_NAME]" at bounding box center [340, 163] width 69 height 6
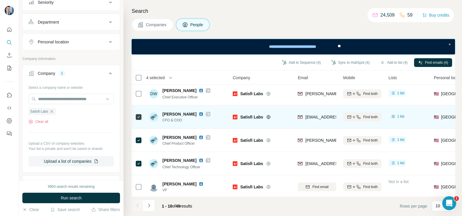
click at [290, 121] on div "Satisfi Labs" at bounding box center [262, 117] width 58 height 16
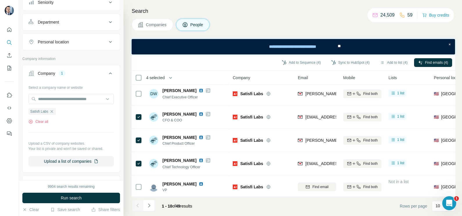
click at [155, 23] on span "Companies" at bounding box center [156, 25] width 21 height 6
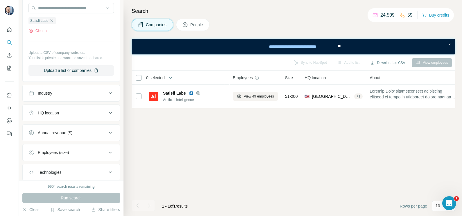
scroll to position [0, 0]
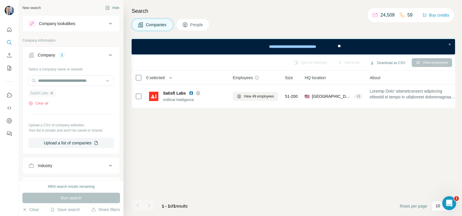
click at [54, 93] on icon "button" at bounding box center [51, 93] width 5 height 5
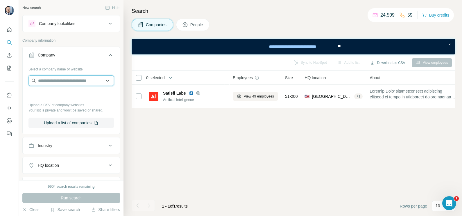
click at [58, 83] on input "text" at bounding box center [70, 80] width 85 height 10
paste input "**********"
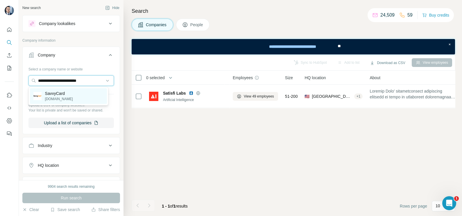
type input "**********"
click at [64, 96] on p "[DOMAIN_NAME]" at bounding box center [59, 98] width 28 height 5
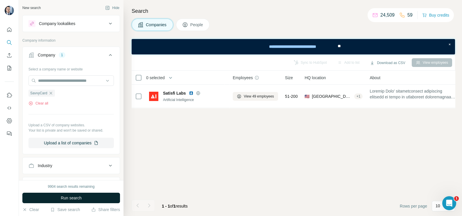
click at [81, 172] on span "Run search" at bounding box center [71, 198] width 21 height 6
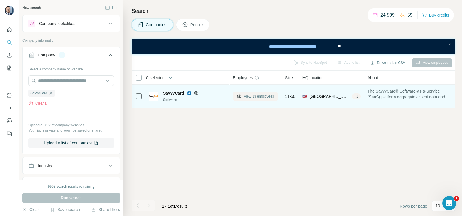
click at [262, 99] on span "View 13 employees" at bounding box center [259, 96] width 30 height 5
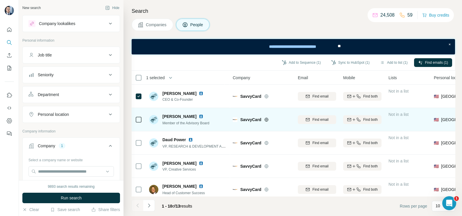
scroll to position [36, 0]
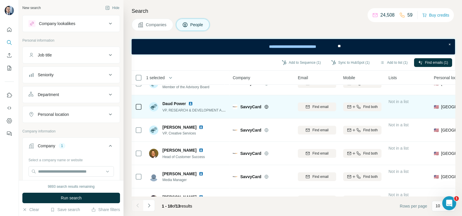
click at [138, 111] on div at bounding box center [138, 107] width 7 height 16
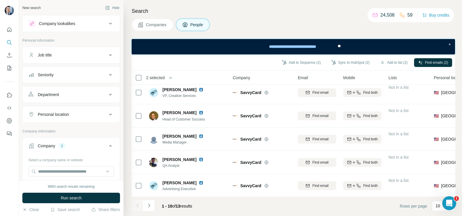
scroll to position [0, 0]
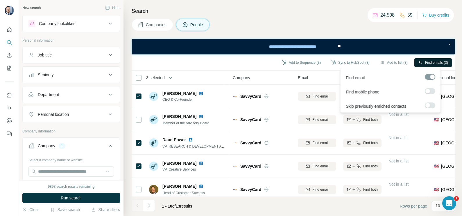
click at [369, 60] on span "Find emails (3)" at bounding box center [436, 62] width 23 height 5
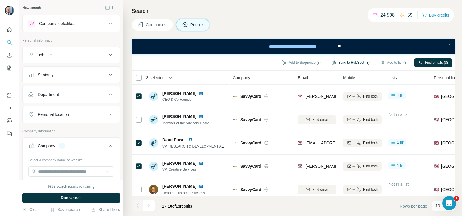
click at [347, 62] on button "Sync to HubSpot (3)" at bounding box center [350, 62] width 47 height 9
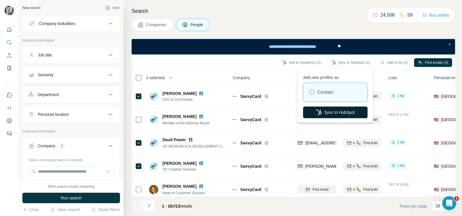
click at [346, 114] on button "Sync to HubSpot" at bounding box center [335, 112] width 65 height 12
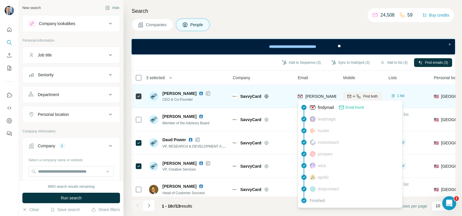
click at [313, 99] on div "[PERSON_NAME][EMAIL_ADDRESS][DOMAIN_NAME]" at bounding box center [357, 96] width 102 height 6
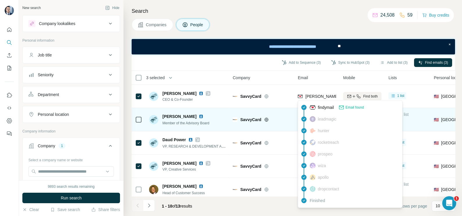
click at [274, 125] on div "SavvyCard" at bounding box center [262, 119] width 58 height 16
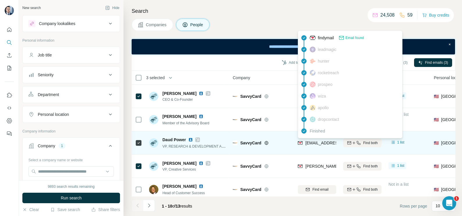
click at [310, 140] on span "[EMAIL_ADDRESS][DOMAIN_NAME]" at bounding box center [340, 142] width 69 height 5
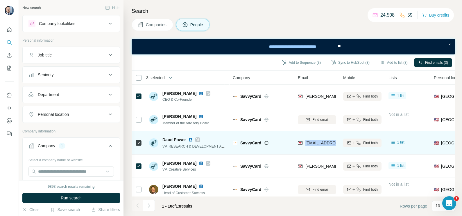
click at [310, 140] on span "[EMAIL_ADDRESS][DOMAIN_NAME]" at bounding box center [340, 142] width 69 height 5
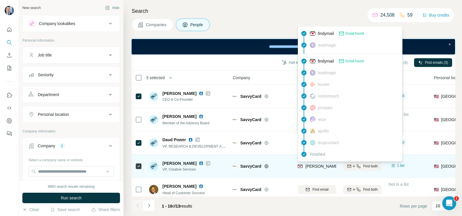
click at [324, 165] on span "[PERSON_NAME][EMAIL_ADDRESS][DOMAIN_NAME]" at bounding box center [357, 166] width 102 height 5
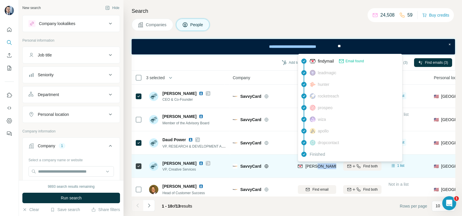
click at [324, 165] on span "[PERSON_NAME][EMAIL_ADDRESS][DOMAIN_NAME]" at bounding box center [357, 166] width 102 height 5
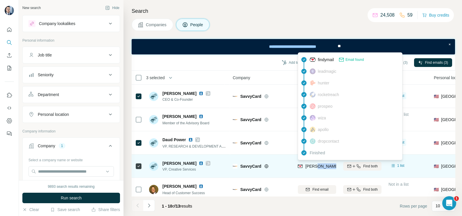
click at [324, 165] on span "[PERSON_NAME][EMAIL_ADDRESS][DOMAIN_NAME]" at bounding box center [357, 166] width 102 height 5
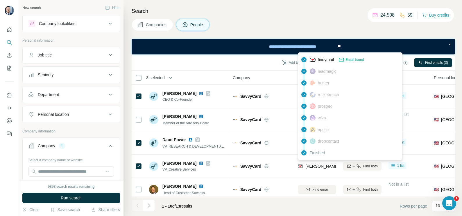
click at [272, 75] on div "Company" at bounding box center [262, 77] width 58 height 7
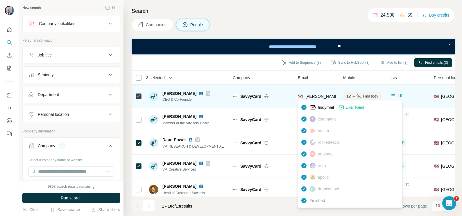
click at [320, 98] on span "[PERSON_NAME][EMAIL_ADDRESS][DOMAIN_NAME]" at bounding box center [357, 96] width 102 height 5
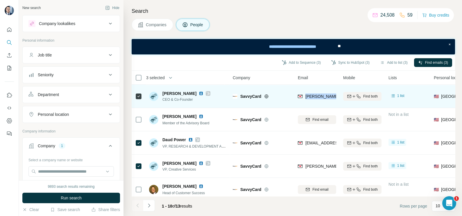
click at [320, 98] on span "[PERSON_NAME][EMAIL_ADDRESS][DOMAIN_NAME]" at bounding box center [357, 96] width 102 height 5
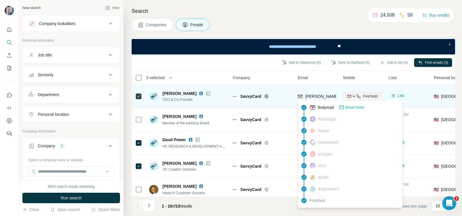
click at [282, 86] on td "SavvyCard" at bounding box center [261, 96] width 65 height 23
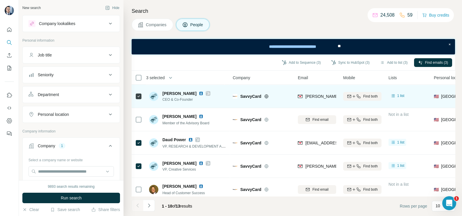
click at [316, 91] on div "[PERSON_NAME][EMAIL_ADDRESS][DOMAIN_NAME]" at bounding box center [317, 96] width 38 height 16
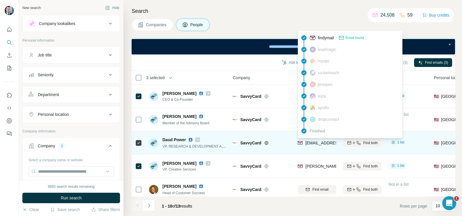
click at [315, 141] on span "[EMAIL_ADDRESS][DOMAIN_NAME]" at bounding box center [340, 142] width 69 height 5
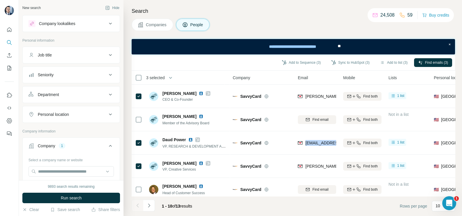
drag, startPoint x: 157, startPoint y: 23, endPoint x: 120, endPoint y: 50, distance: 46.2
click at [157, 23] on span "Companies" at bounding box center [156, 25] width 21 height 6
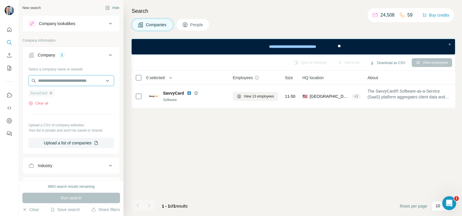
click at [52, 76] on input "text" at bounding box center [70, 80] width 85 height 10
click at [73, 110] on div "Select a company name or website SavvyCard Clear all Upload a CSV of company we…" at bounding box center [70, 106] width 85 height 84
click at [56, 96] on ul "SavvyCard" at bounding box center [70, 92] width 85 height 7
click at [53, 94] on icon "button" at bounding box center [51, 93] width 5 height 5
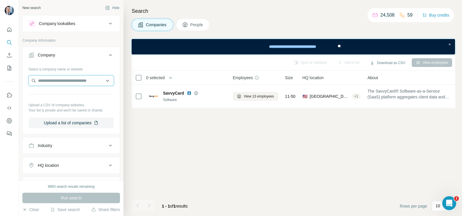
click at [56, 79] on input "text" at bounding box center [70, 80] width 85 height 10
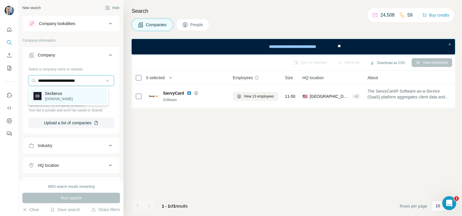
type input "**********"
click at [60, 92] on p "Secberus" at bounding box center [59, 93] width 28 height 6
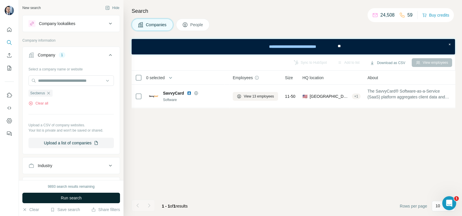
click at [74, 172] on span "Run search" at bounding box center [71, 198] width 21 height 6
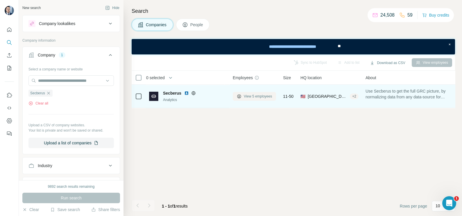
click at [256, 95] on span "View 5 employees" at bounding box center [258, 96] width 28 height 5
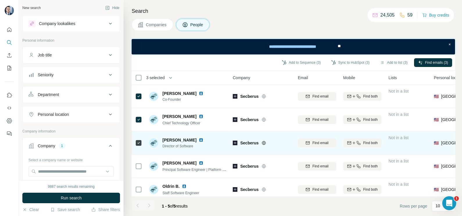
scroll to position [8, 0]
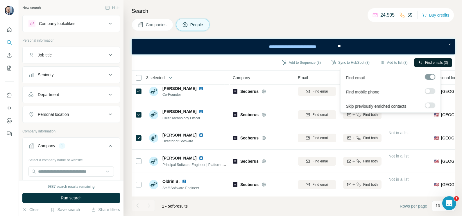
click at [369, 63] on span "Find emails (3)" at bounding box center [436, 62] width 23 height 5
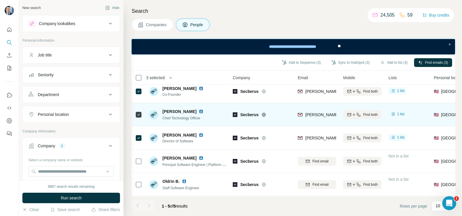
scroll to position [0, 0]
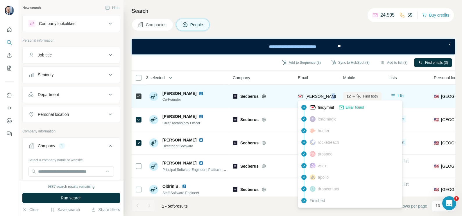
click at [328, 98] on span "[PERSON_NAME][EMAIL_ADDRESS][DOMAIN_NAME]" at bounding box center [357, 96] width 102 height 5
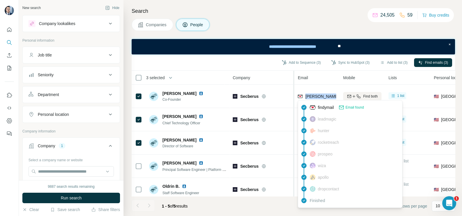
drag, startPoint x: 328, startPoint y: 98, endPoint x: 293, endPoint y: 95, distance: 35.9
click at [294, 95] on table "3 selected People Company Email Mobile Lists Personal location Seniority Depart…" at bounding box center [382, 136] width 500 height 130
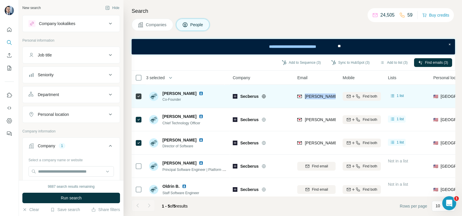
click at [309, 88] on div "[PERSON_NAME][EMAIL_ADDRESS][DOMAIN_NAME]" at bounding box center [316, 96] width 38 height 16
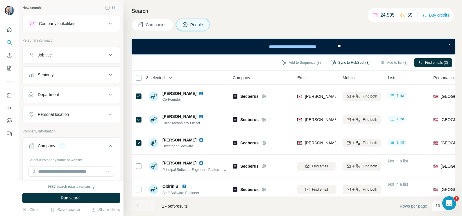
click at [351, 63] on button "Sync to HubSpot (3)" at bounding box center [350, 62] width 47 height 9
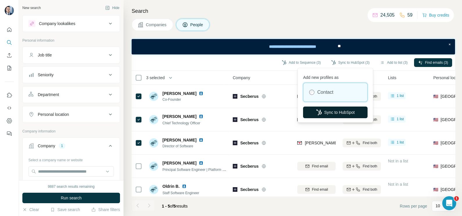
click at [329, 110] on button "Sync to HubSpot" at bounding box center [335, 112] width 65 height 12
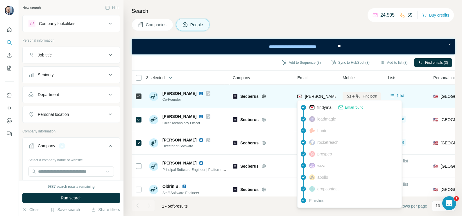
click at [319, 97] on span "[PERSON_NAME][EMAIL_ADDRESS][DOMAIN_NAME]" at bounding box center [356, 96] width 102 height 5
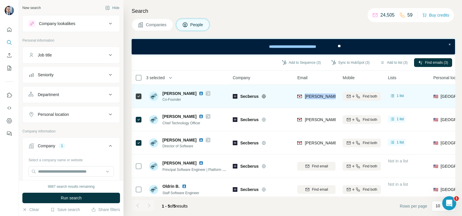
click at [319, 97] on span "[PERSON_NAME][EMAIL_ADDRESS][DOMAIN_NAME]" at bounding box center [356, 96] width 102 height 5
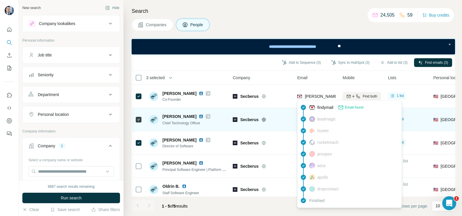
click at [288, 113] on div "Secberus" at bounding box center [262, 119] width 58 height 16
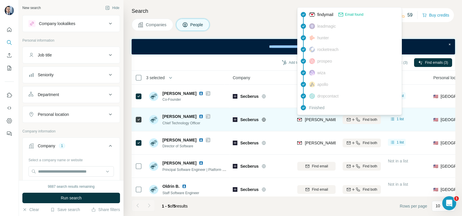
click at [323, 123] on div "[PERSON_NAME][EMAIL_ADDRESS][DOMAIN_NAME]" at bounding box center [349, 120] width 105 height 7
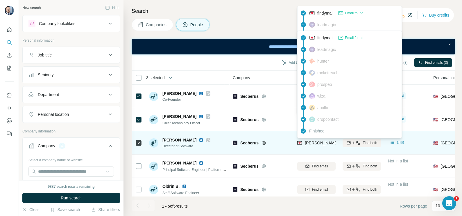
click at [323, 140] on div "[PERSON_NAME][EMAIL_ADDRESS][DOMAIN_NAME]" at bounding box center [356, 143] width 102 height 6
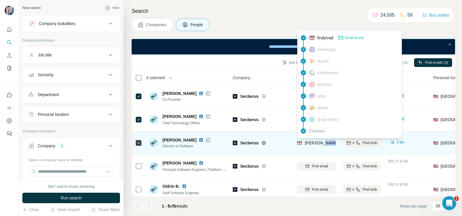
click at [323, 140] on div "[PERSON_NAME][EMAIL_ADDRESS][DOMAIN_NAME]" at bounding box center [356, 143] width 102 height 6
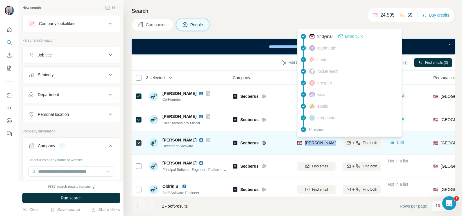
click at [323, 140] on div "[PERSON_NAME][EMAIL_ADDRESS][DOMAIN_NAME]" at bounding box center [356, 143] width 102 height 6
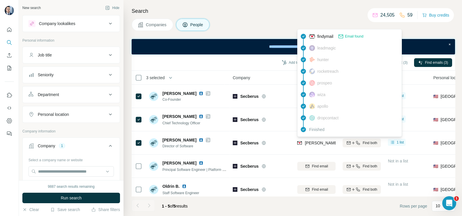
click at [260, 74] on div "Company" at bounding box center [262, 77] width 58 height 7
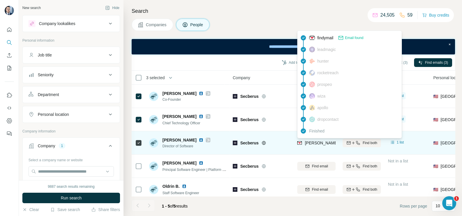
click at [312, 141] on span "[PERSON_NAME][EMAIL_ADDRESS][DOMAIN_NAME]" at bounding box center [356, 142] width 102 height 5
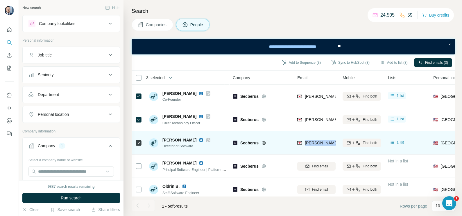
click at [312, 141] on span "[PERSON_NAME][EMAIL_ADDRESS][DOMAIN_NAME]" at bounding box center [356, 142] width 102 height 5
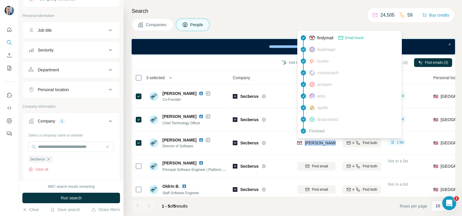
scroll to position [36, 0]
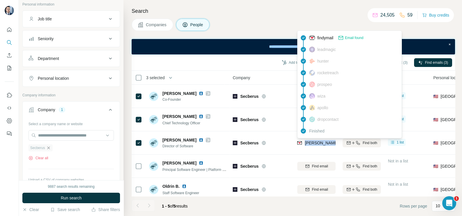
click at [49, 147] on icon "button" at bounding box center [48, 147] width 3 height 3
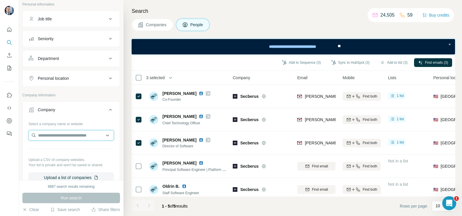
click at [48, 138] on input "text" at bounding box center [70, 135] width 85 height 10
paste input "**********"
type input "**********"
click at [149, 25] on span "Companies" at bounding box center [156, 25] width 21 height 6
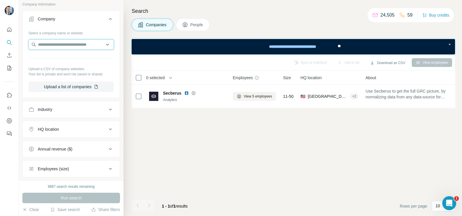
click at [55, 42] on input "text" at bounding box center [70, 44] width 85 height 10
paste input "**********"
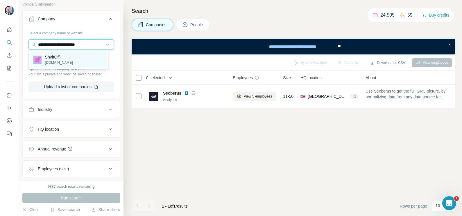
type input "**********"
click at [67, 57] on div "ShyftOff [DOMAIN_NAME]" at bounding box center [68, 60] width 77 height 16
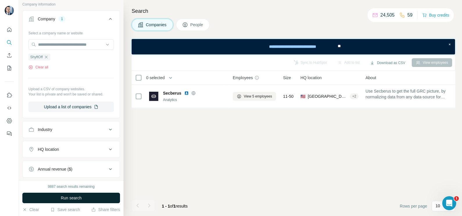
click at [84, 172] on button "Run search" at bounding box center [71, 197] width 98 height 10
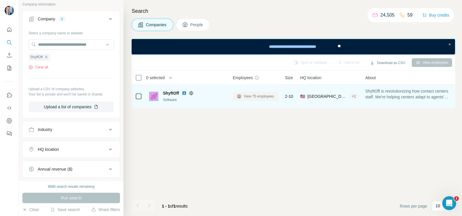
click at [261, 92] on button "View 75 employees" at bounding box center [255, 96] width 45 height 9
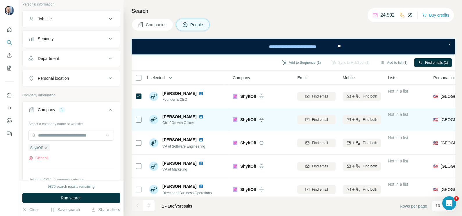
click at [140, 125] on div at bounding box center [138, 119] width 7 height 16
click at [136, 124] on div at bounding box center [138, 119] width 7 height 16
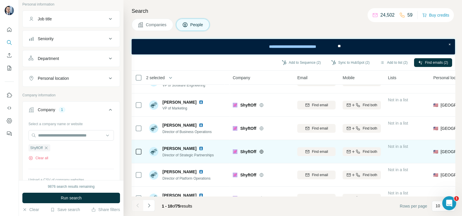
scroll to position [72, 0]
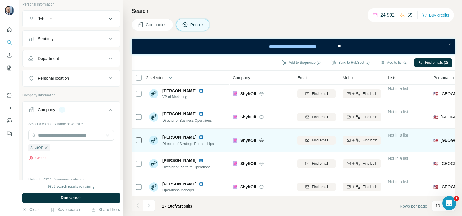
click at [145, 139] on td at bounding box center [139, 139] width 14 height 23
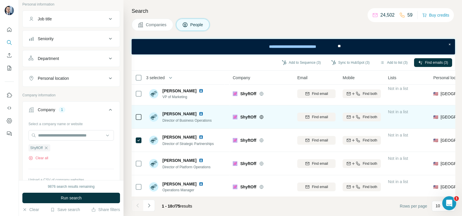
click at [141, 121] on div at bounding box center [138, 117] width 7 height 16
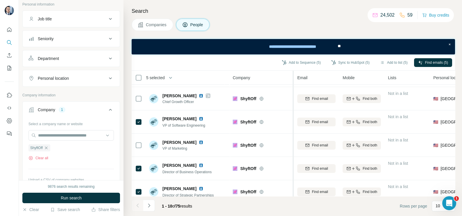
scroll to position [0, 0]
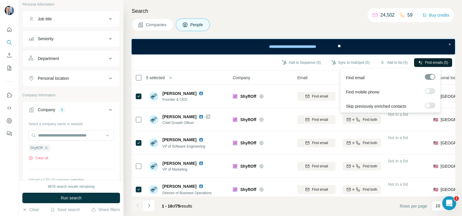
click at [369, 59] on button "Find emails (5)" at bounding box center [433, 62] width 38 height 9
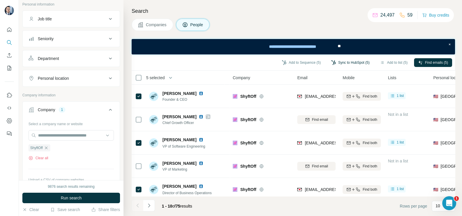
click at [342, 60] on button "Sync to HubSpot (5)" at bounding box center [350, 62] width 47 height 9
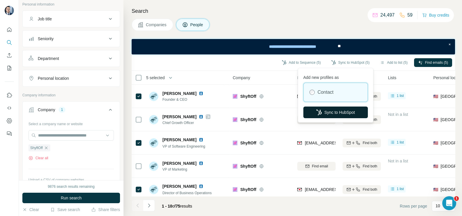
click at [325, 111] on button "Sync to HubSpot" at bounding box center [335, 112] width 65 height 12
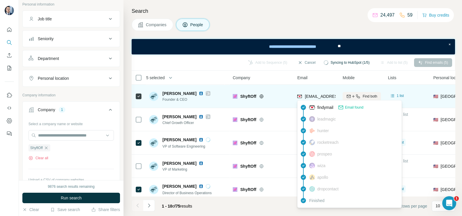
click at [314, 96] on span "[EMAIL_ADDRESS][DOMAIN_NAME]" at bounding box center [339, 96] width 69 height 5
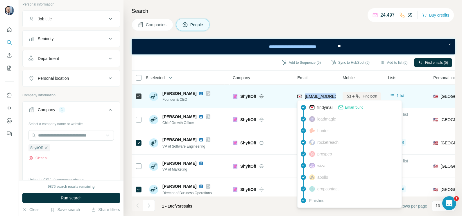
click at [314, 96] on span "[EMAIL_ADDRESS][DOMAIN_NAME]" at bounding box center [339, 96] width 69 height 5
click at [320, 94] on span "[EMAIL_ADDRESS][DOMAIN_NAME]" at bounding box center [339, 96] width 69 height 5
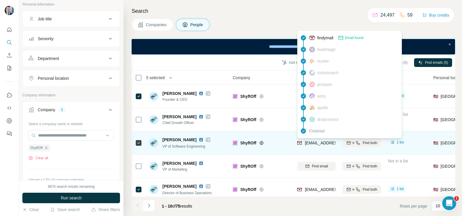
click at [315, 143] on span "[EMAIL_ADDRESS][DOMAIN_NAME]" at bounding box center [339, 142] width 69 height 5
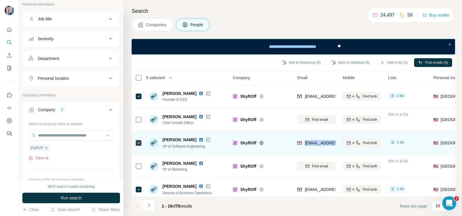
click at [315, 143] on span "[EMAIL_ADDRESS][DOMAIN_NAME]" at bounding box center [339, 142] width 69 height 5
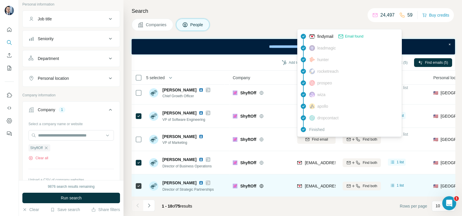
scroll to position [36, 0]
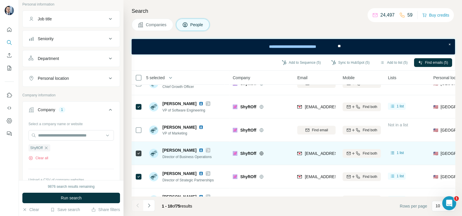
click at [320, 159] on div "[EMAIL_ADDRESS][DOMAIN_NAME]" at bounding box center [316, 153] width 38 height 16
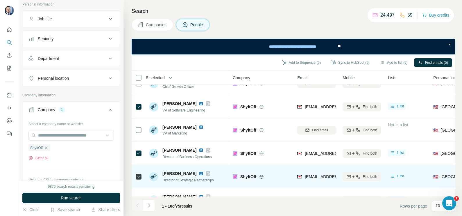
click at [314, 172] on div "[EMAIL_ADDRESS][DOMAIN_NAME]" at bounding box center [316, 176] width 38 height 16
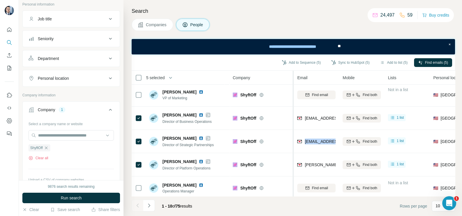
scroll to position [72, 0]
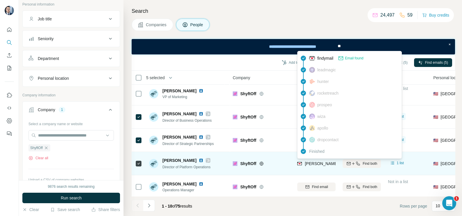
click at [310, 165] on span "[PERSON_NAME][EMAIL_ADDRESS][DOMAIN_NAME]" at bounding box center [356, 163] width 102 height 5
click at [311, 165] on span "[PERSON_NAME][EMAIL_ADDRESS][DOMAIN_NAME]" at bounding box center [356, 163] width 102 height 5
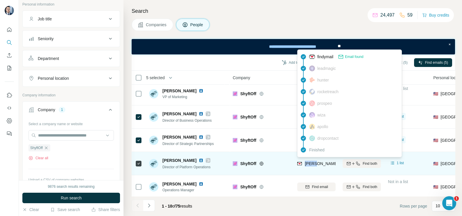
click at [311, 165] on span "[PERSON_NAME][EMAIL_ADDRESS][DOMAIN_NAME]" at bounding box center [356, 163] width 102 height 5
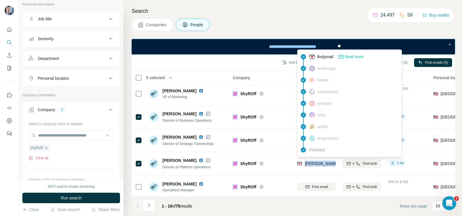
click at [161, 21] on button "Companies" at bounding box center [153, 25] width 42 height 12
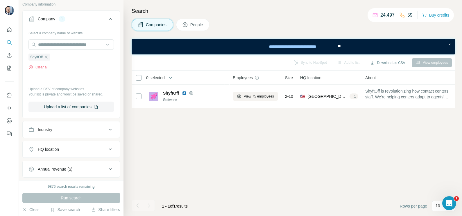
scroll to position [0, 0]
click at [47, 57] on icon "button" at bounding box center [46, 57] width 5 height 5
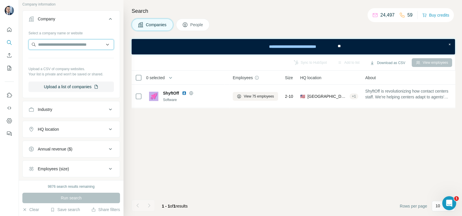
click at [53, 46] on input "text" at bounding box center [70, 44] width 85 height 10
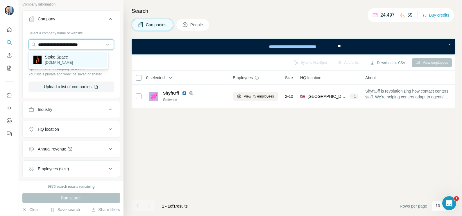
type input "**********"
click at [60, 63] on p "[DOMAIN_NAME]" at bounding box center [59, 62] width 28 height 5
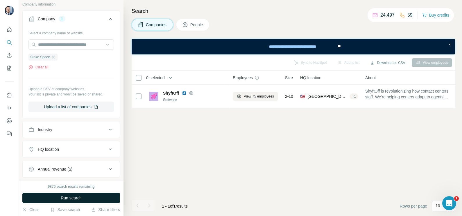
click at [80, 172] on button "Run search" at bounding box center [71, 197] width 98 height 10
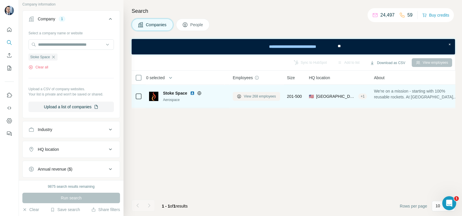
click at [254, 92] on button "View 268 employees" at bounding box center [256, 96] width 47 height 9
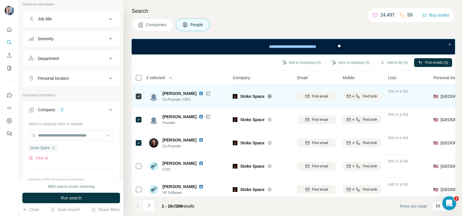
drag, startPoint x: 138, startPoint y: 115, endPoint x: 139, endPoint y: 106, distance: 9.3
click at [138, 115] on div at bounding box center [138, 119] width 7 height 16
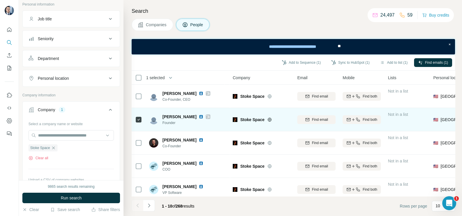
click at [134, 121] on td at bounding box center [139, 119] width 14 height 23
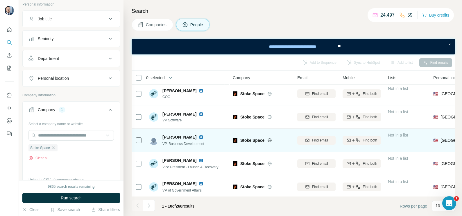
scroll to position [36, 0]
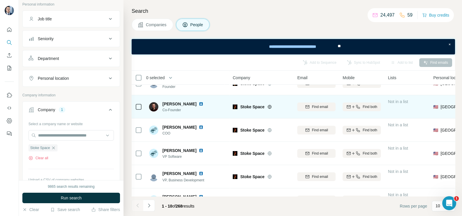
click at [142, 103] on td at bounding box center [139, 106] width 14 height 23
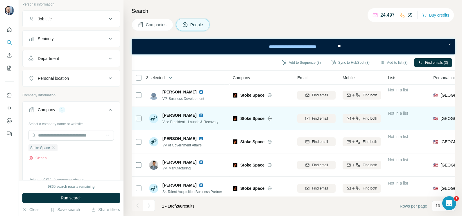
scroll to position [125, 0]
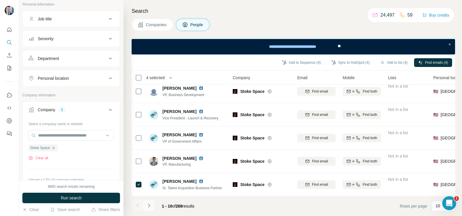
click at [151, 172] on icon "Navigate to next page" at bounding box center [149, 205] width 6 height 6
click at [137, 172] on icon "Navigate to previous page" at bounding box center [137, 205] width 2 height 4
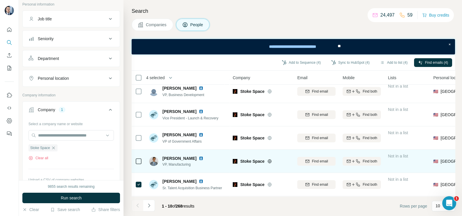
scroll to position [0, 0]
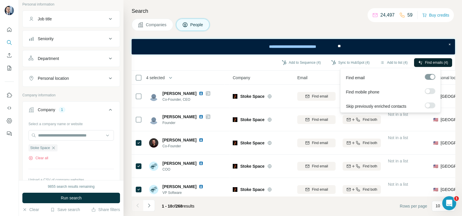
click at [369, 62] on span "Find emails (4)" at bounding box center [436, 62] width 23 height 5
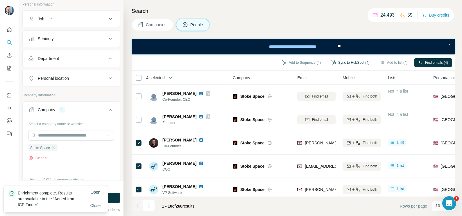
click at [358, 63] on button "Sync to HubSpot (4)" at bounding box center [350, 62] width 47 height 9
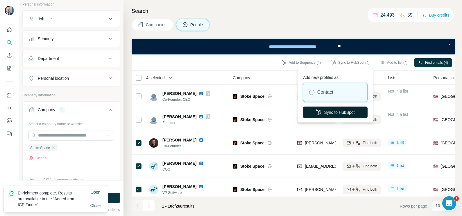
click at [345, 112] on button "Sync to HubSpot" at bounding box center [335, 112] width 65 height 12
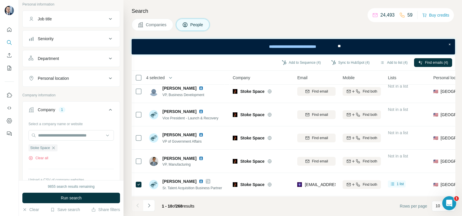
scroll to position [16, 0]
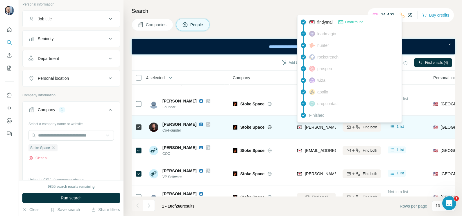
click at [319, 125] on span "[PERSON_NAME][EMAIL_ADDRESS][DOMAIN_NAME]" at bounding box center [356, 127] width 102 height 5
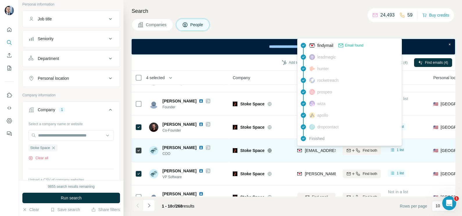
click at [324, 153] on div "[EMAIL_ADDRESS][DOMAIN_NAME]" at bounding box center [339, 150] width 69 height 6
click at [322, 153] on div "[EMAIL_ADDRESS][DOMAIN_NAME]" at bounding box center [339, 150] width 69 height 6
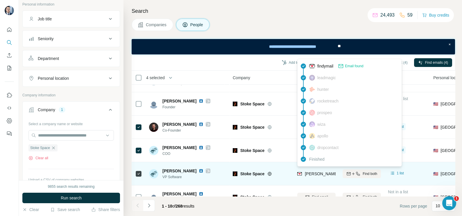
scroll to position [52, 0]
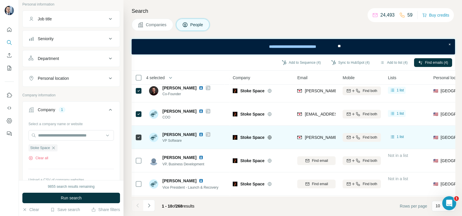
click at [309, 134] on div "[PERSON_NAME][EMAIL_ADDRESS][DOMAIN_NAME]" at bounding box center [356, 137] width 102 height 6
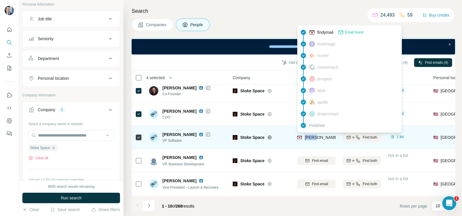
click at [309, 134] on div "[PERSON_NAME][EMAIL_ADDRESS][DOMAIN_NAME]" at bounding box center [356, 137] width 102 height 6
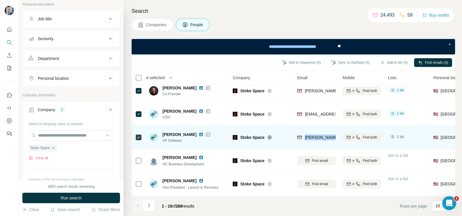
click at [309, 134] on div "[PERSON_NAME][EMAIL_ADDRESS][DOMAIN_NAME]" at bounding box center [316, 137] width 38 height 16
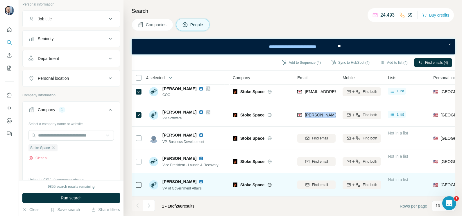
scroll to position [125, 0]
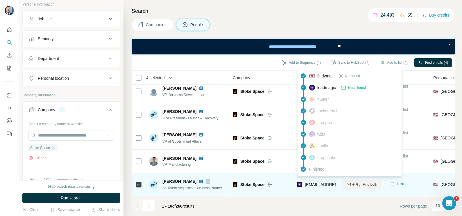
click at [315, 172] on span "[EMAIL_ADDRESS][DOMAIN_NAME]" at bounding box center [339, 184] width 69 height 5
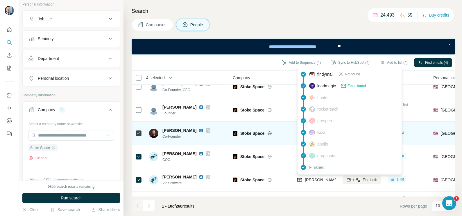
scroll to position [0, 0]
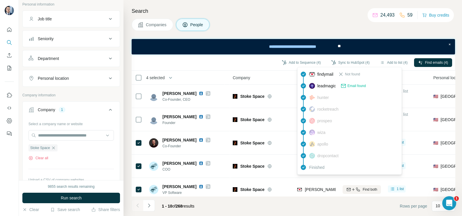
click at [153, 28] on button "Companies" at bounding box center [153, 25] width 42 height 12
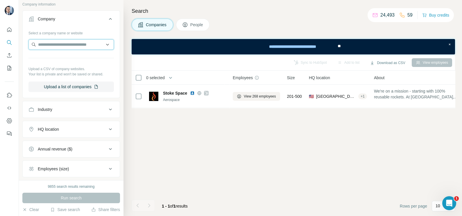
click at [54, 46] on input "text" at bounding box center [70, 44] width 85 height 10
paste input "**********"
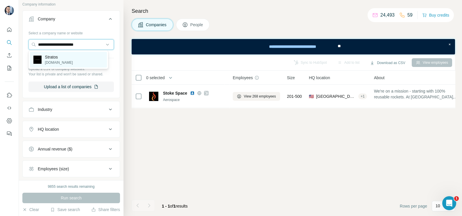
type input "**********"
click at [69, 58] on div "Stratos [DOMAIN_NAME]" at bounding box center [68, 60] width 77 height 16
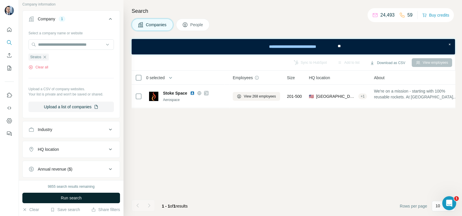
click at [80, 172] on span "Run search" at bounding box center [71, 198] width 21 height 6
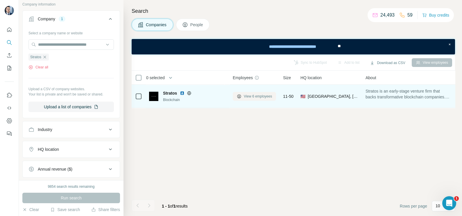
click at [255, 96] on span "View 6 employees" at bounding box center [258, 96] width 28 height 5
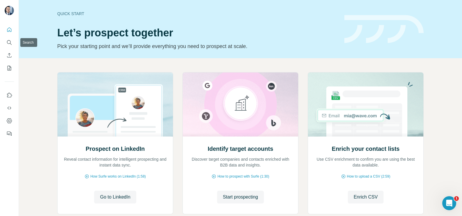
click at [3, 47] on div at bounding box center [9, 80] width 19 height 118
click at [7, 41] on icon "Search" at bounding box center [9, 42] width 4 height 4
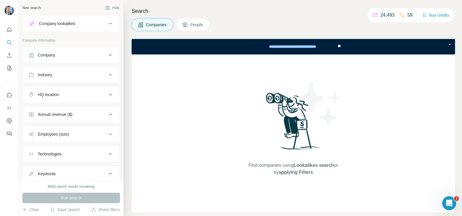
click at [77, 53] on div "Company" at bounding box center [67, 55] width 78 height 6
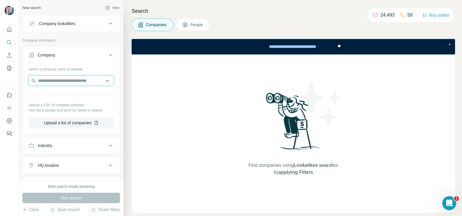
click at [69, 79] on input "text" at bounding box center [70, 80] width 85 height 10
paste input "**********"
type input "**********"
click at [67, 93] on div "Stratos [DOMAIN_NAME]" at bounding box center [68, 96] width 77 height 16
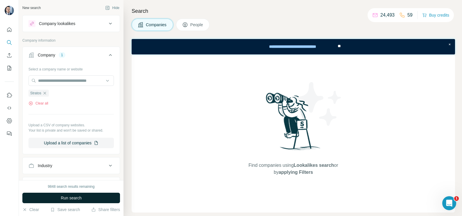
click at [74, 201] on button "Run search" at bounding box center [71, 197] width 98 height 10
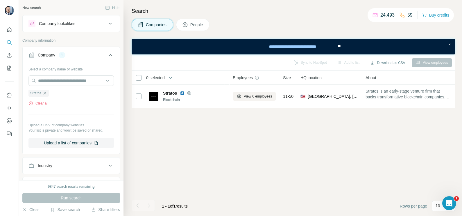
click at [238, 17] on div "Search Companies People Sync to HubSpot Add to list Download as CSV View employ…" at bounding box center [293, 108] width 339 height 216
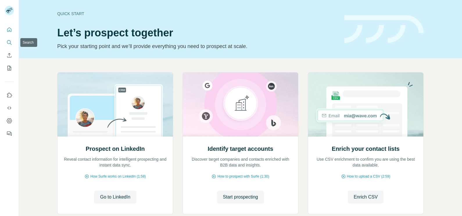
click at [8, 39] on button "Search" at bounding box center [9, 42] width 9 height 10
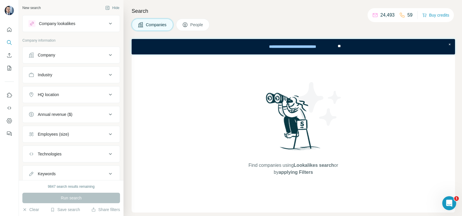
click at [93, 57] on div "Company" at bounding box center [67, 55] width 78 height 6
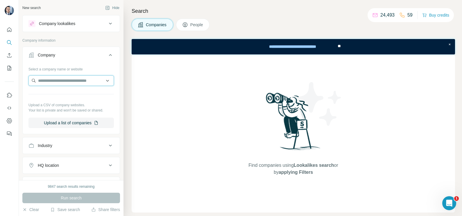
click at [60, 83] on input "text" at bounding box center [70, 80] width 85 height 10
paste input "**********"
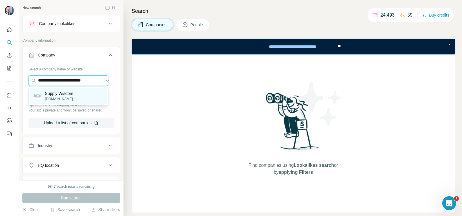
type input "**********"
click at [68, 95] on p "Supply Wisdom" at bounding box center [59, 93] width 28 height 6
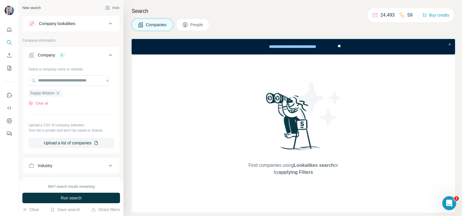
scroll to position [0, 0]
click at [78, 197] on span "Run search" at bounding box center [71, 198] width 21 height 6
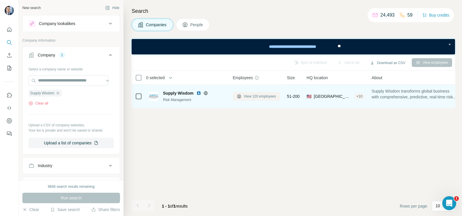
click at [260, 94] on span "View 120 employees" at bounding box center [260, 96] width 32 height 5
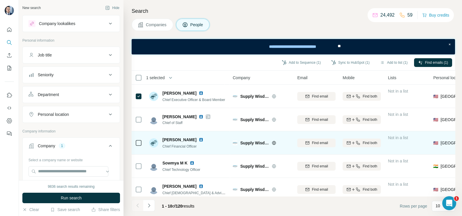
click at [146, 145] on td "Sean Cleary Chief Financial Officer" at bounding box center [188, 142] width 84 height 23
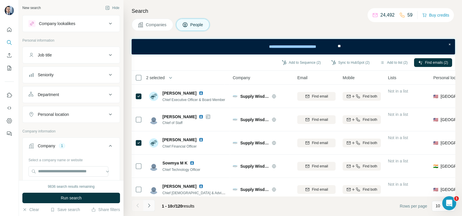
click at [149, 204] on icon "Navigate to next page" at bounding box center [149, 205] width 6 height 6
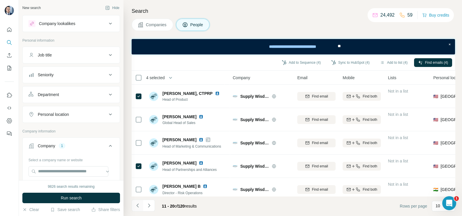
click at [137, 203] on icon "Navigate to previous page" at bounding box center [138, 205] width 6 height 6
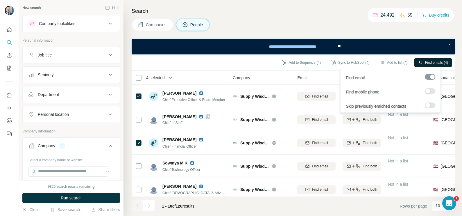
click at [436, 64] on span "Find emails (4)" at bounding box center [436, 62] width 23 height 5
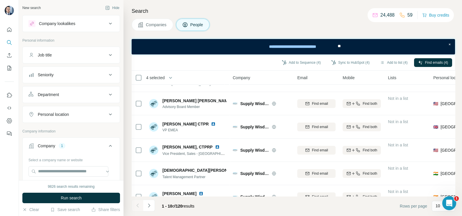
scroll to position [125, 0]
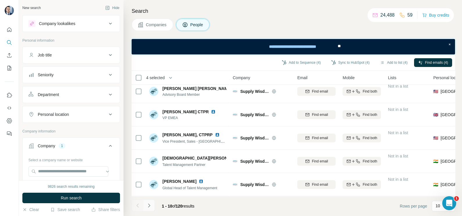
click at [144, 208] on button "Navigate to next page" at bounding box center [149, 205] width 12 height 12
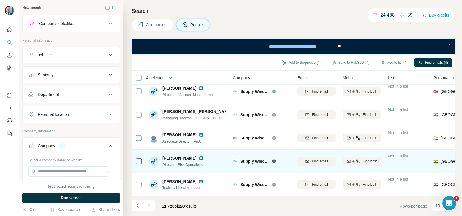
scroll to position [0, 0]
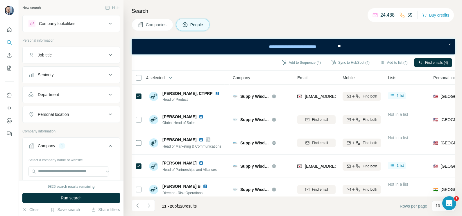
click at [136, 211] on li at bounding box center [138, 205] width 12 height 13
click at [135, 208] on button "Navigate to previous page" at bounding box center [138, 205] width 12 height 12
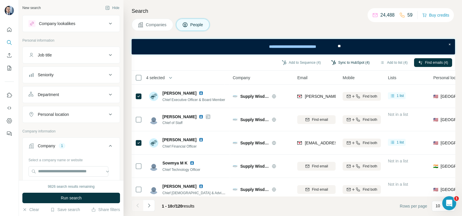
drag, startPoint x: 357, startPoint y: 60, endPoint x: 352, endPoint y: 65, distance: 7.2
click at [356, 60] on button "Sync to HubSpot (4)" at bounding box center [350, 62] width 47 height 9
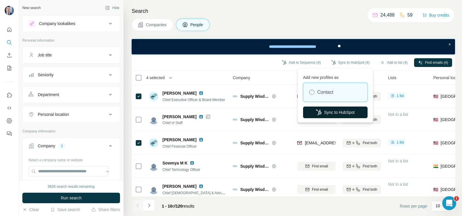
click at [342, 108] on button "Sync to HubSpot" at bounding box center [335, 112] width 65 height 12
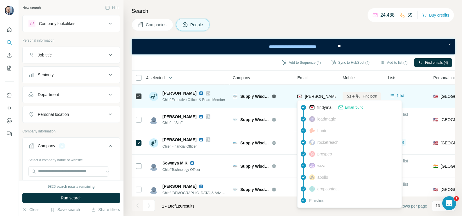
click at [311, 94] on span "jennaw@supplywisdom.com" at bounding box center [356, 96] width 102 height 5
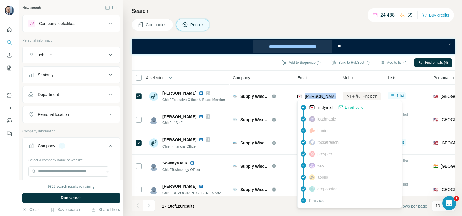
copy tr "jennaw@supplywisdom.com"
click at [244, 65] on div "Add to Sequence (4) Sync to HubSpot (4) Add to list (4) Find emails (4)" at bounding box center [294, 62] width 318 height 10
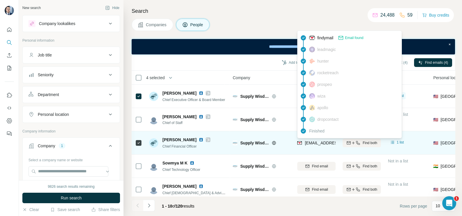
click at [316, 142] on span "seanc@supplywisdom.com" at bounding box center [339, 142] width 69 height 5
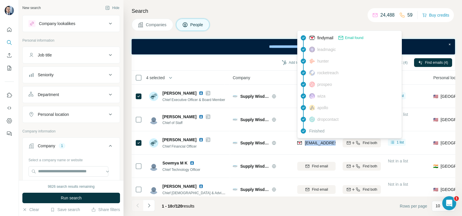
copy tr "seanc@supplywisdom.com"
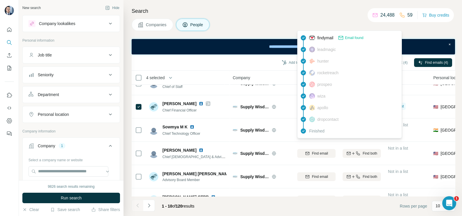
scroll to position [72, 0]
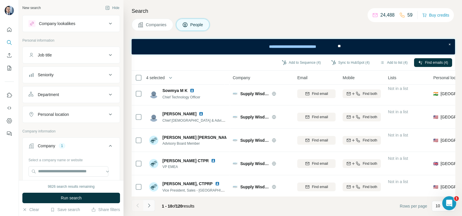
click at [149, 204] on icon "Navigate to next page" at bounding box center [149, 205] width 6 height 6
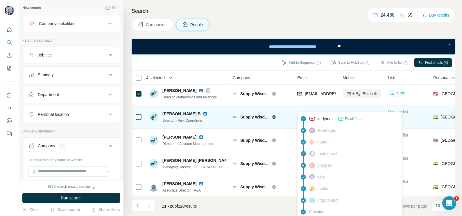
scroll to position [0, 0]
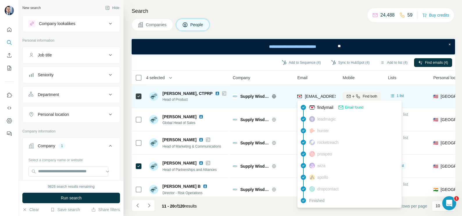
click at [315, 99] on div "hannahf@supplywisdom.com" at bounding box center [333, 96] width 72 height 7
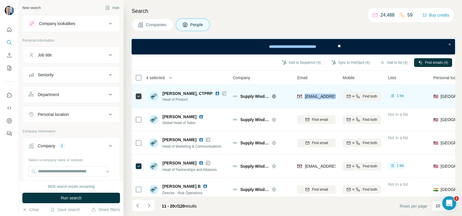
drag, startPoint x: 315, startPoint y: 99, endPoint x: 312, endPoint y: 96, distance: 4.5
click at [315, 99] on div "hannahf@supplywisdom.com" at bounding box center [333, 96] width 72 height 7
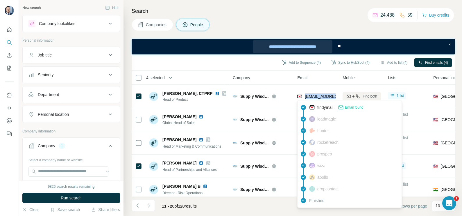
copy tr "hannahf@supplywisdom.com"
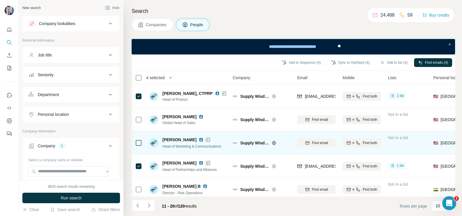
click at [291, 141] on td "Supply Wisdom" at bounding box center [261, 142] width 65 height 23
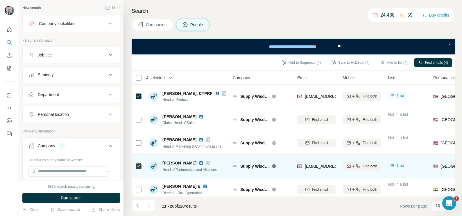
click at [319, 160] on div "ryanm@supplywisdom.com" at bounding box center [316, 166] width 38 height 16
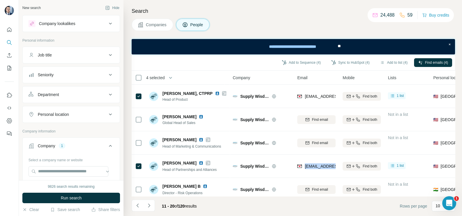
copy tr "ryanm@supplywisdom.com"
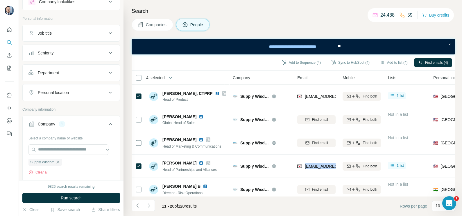
scroll to position [36, 0]
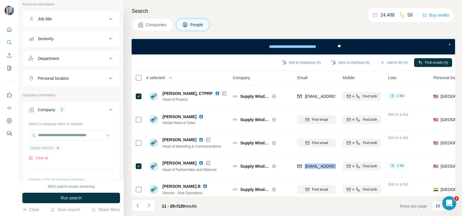
click at [60, 148] on icon "button" at bounding box center [58, 147] width 5 height 5
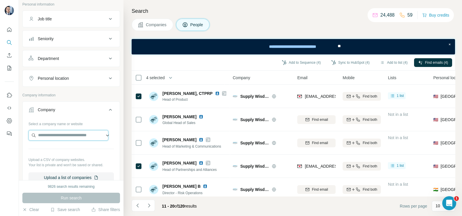
click at [59, 135] on input "text" at bounding box center [68, 135] width 80 height 10
paste input "**********"
type input "**********"
click at [66, 148] on div "TSOLife tsolife.com" at bounding box center [68, 150] width 77 height 16
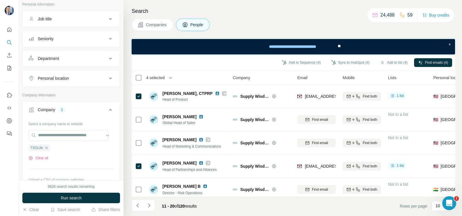
click at [153, 26] on span "Companies" at bounding box center [156, 25] width 21 height 6
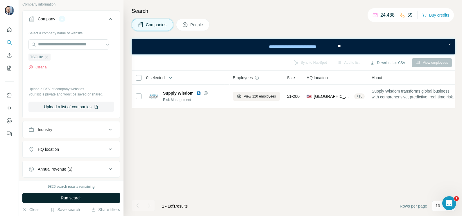
click at [73, 197] on span "Run search" at bounding box center [71, 198] width 21 height 6
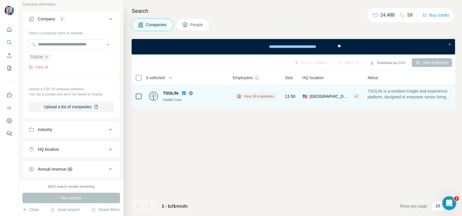
click at [250, 96] on span "View 39 employees" at bounding box center [259, 96] width 30 height 5
